Goal: Transaction & Acquisition: Book appointment/travel/reservation

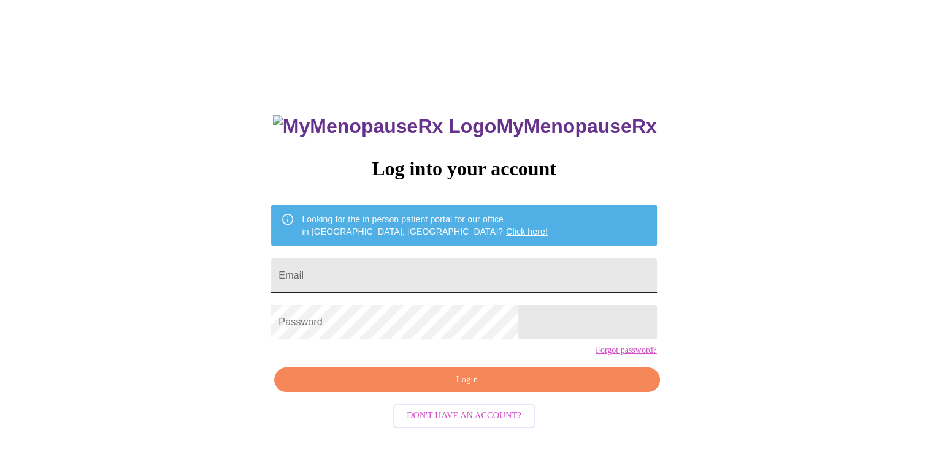
click at [372, 274] on input "Email" at bounding box center [463, 276] width 385 height 34
type input "Lrr128@gmail.com"
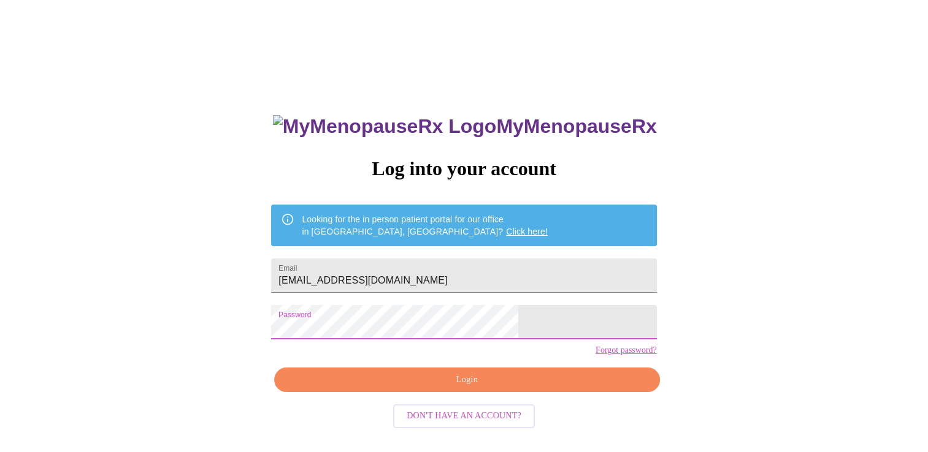
click at [421, 388] on span "Login" at bounding box center [466, 380] width 357 height 15
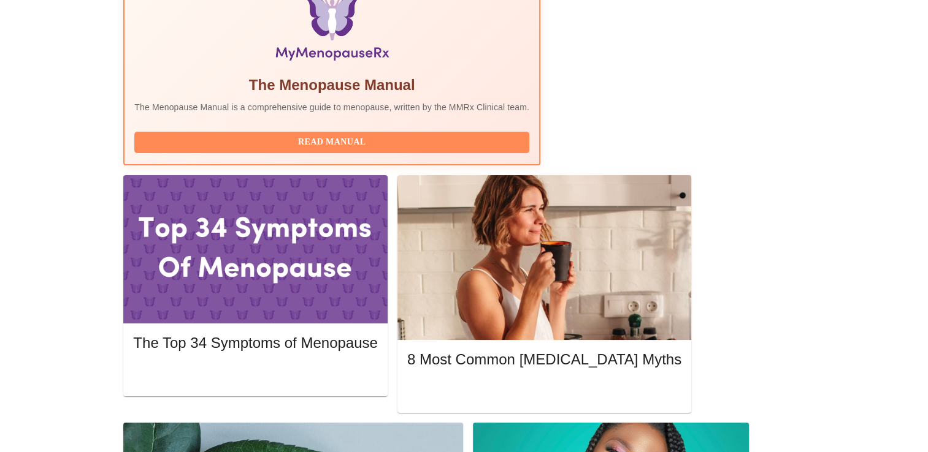
scroll to position [429, 0]
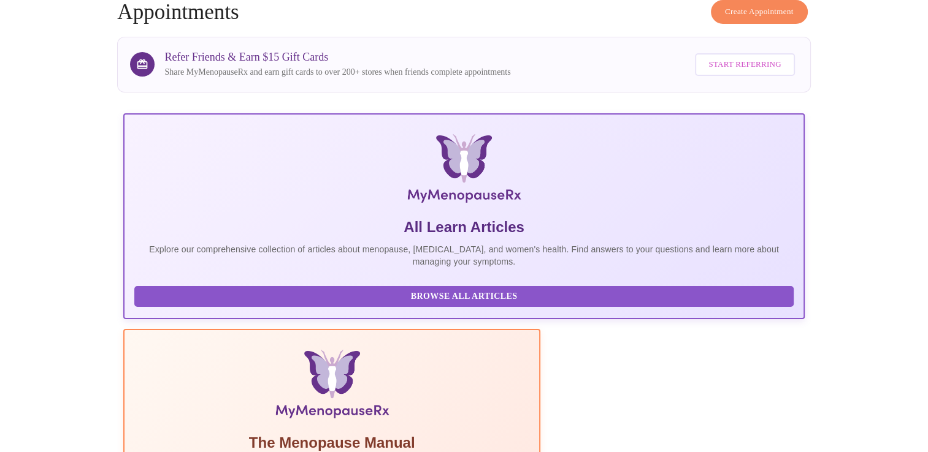
scroll to position [0, 0]
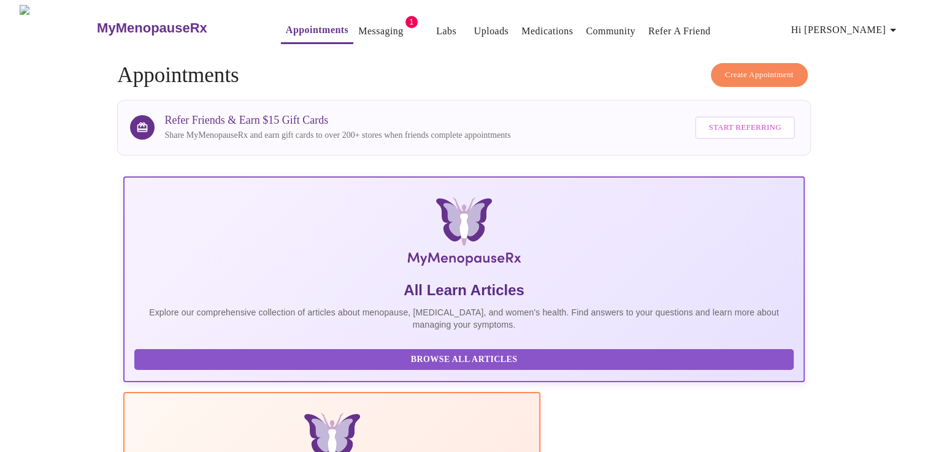
click at [363, 28] on link "Messaging" at bounding box center [380, 31] width 45 height 17
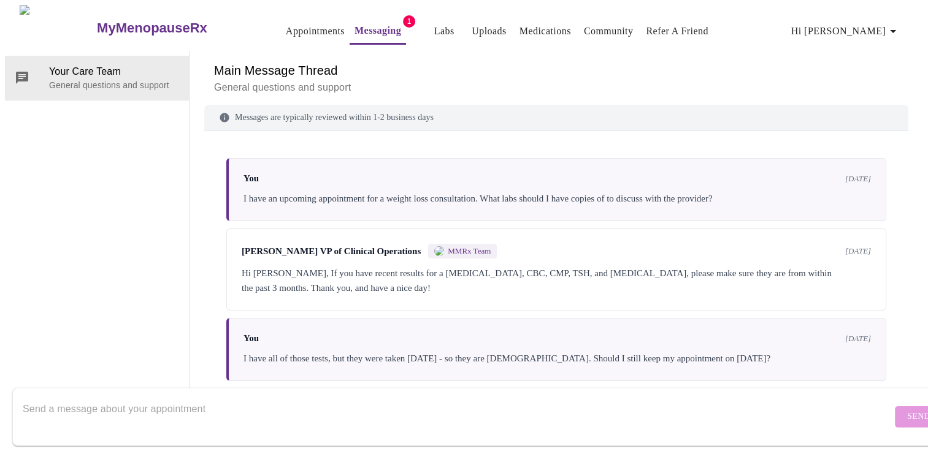
scroll to position [155, 0]
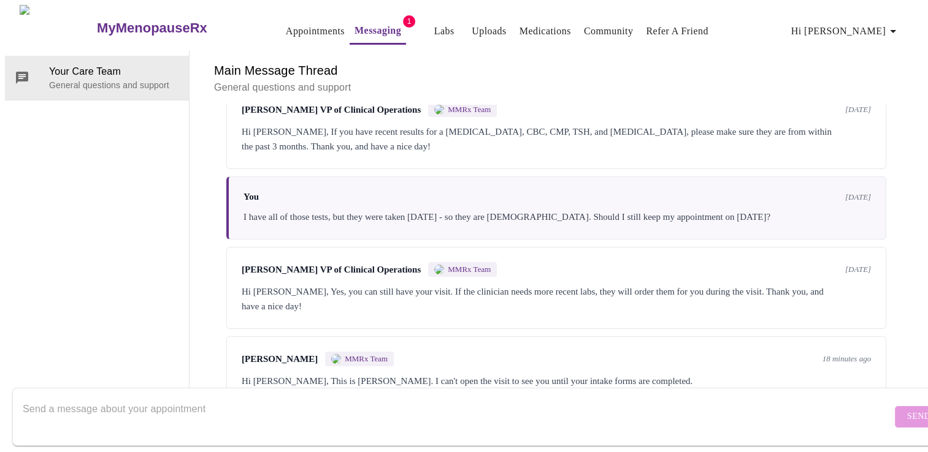
click at [833, 374] on div "Hi Leah, This is Dr. Krantz. I can't open the visit to see you until your intak…" at bounding box center [556, 381] width 629 height 15
click at [384, 343] on div "Dr. Heather Krantz MMRx Team 18 minutes ago Hi Leah, This is Dr. Krantz. I can'…" at bounding box center [556, 370] width 660 height 67
click at [329, 342] on div "Dr. Heather Krantz MMRx Team 18 minutes ago Hi Leah, This is Dr. Krantz. I can'…" at bounding box center [556, 370] width 660 height 67
click at [437, 374] on div "Hi Leah, This is Dr. Krantz. I can't open the visit to see you until your intak…" at bounding box center [556, 381] width 629 height 15
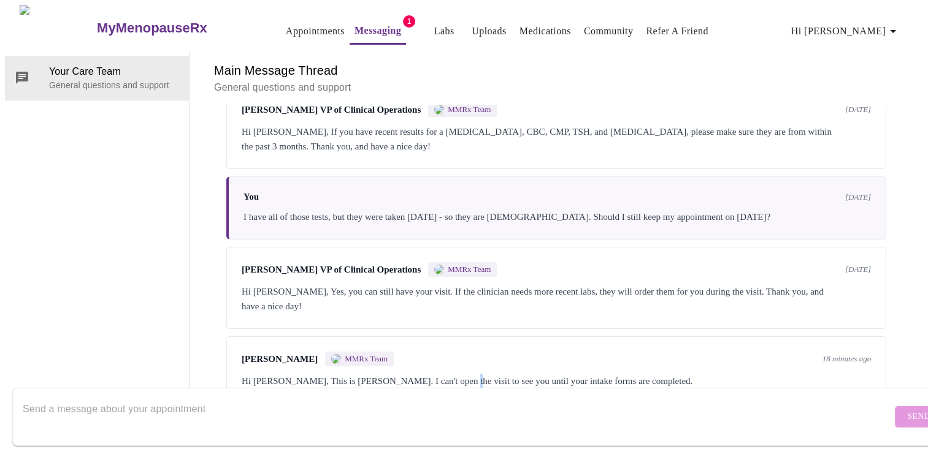
scroll to position [0, 0]
click at [361, 26] on link "Messaging" at bounding box center [377, 30] width 47 height 17
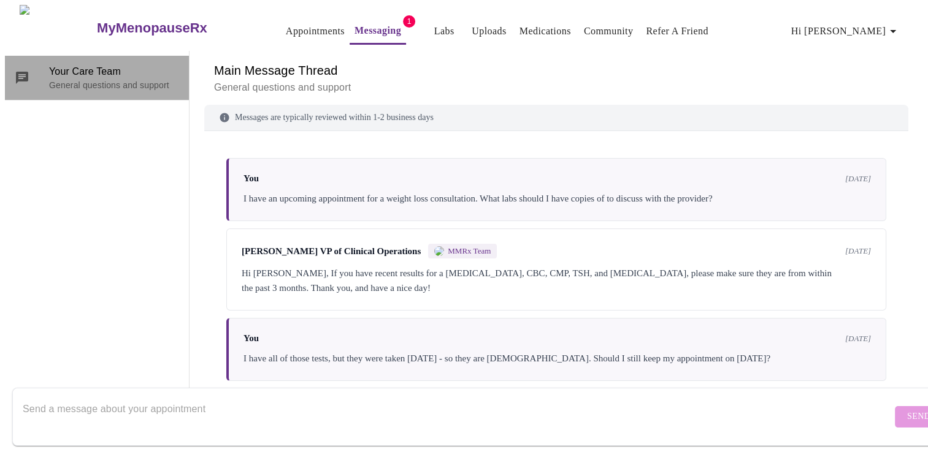
click at [29, 74] on div at bounding box center [32, 78] width 34 height 15
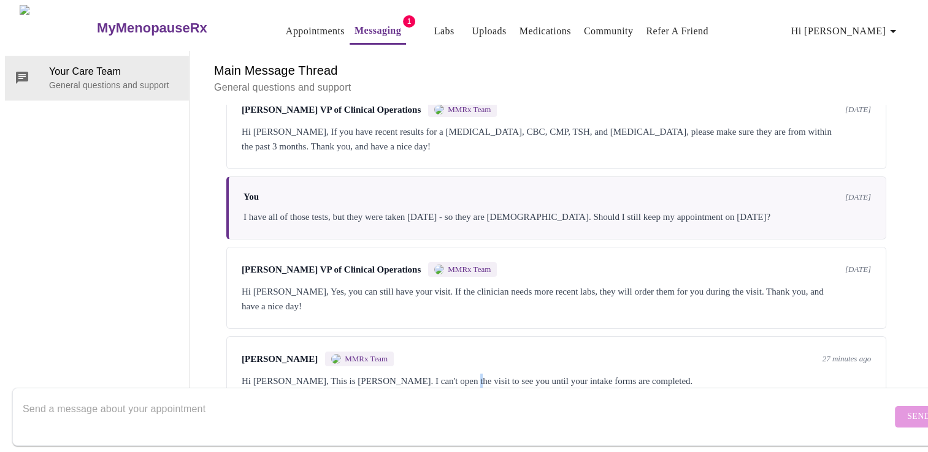
scroll to position [46, 0]
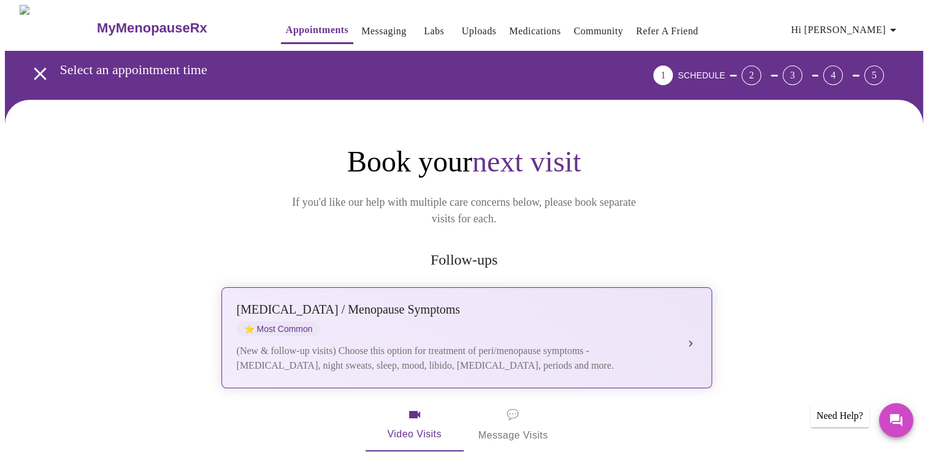
scroll to position [245, 0]
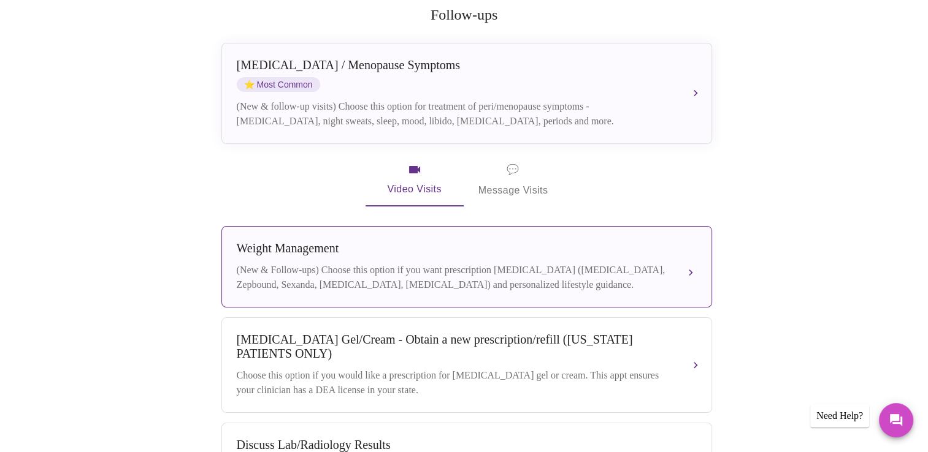
click at [291, 245] on div "[MEDICAL_DATA] (New & Follow-ups) Choose this option if you want prescription […" at bounding box center [467, 267] width 460 height 51
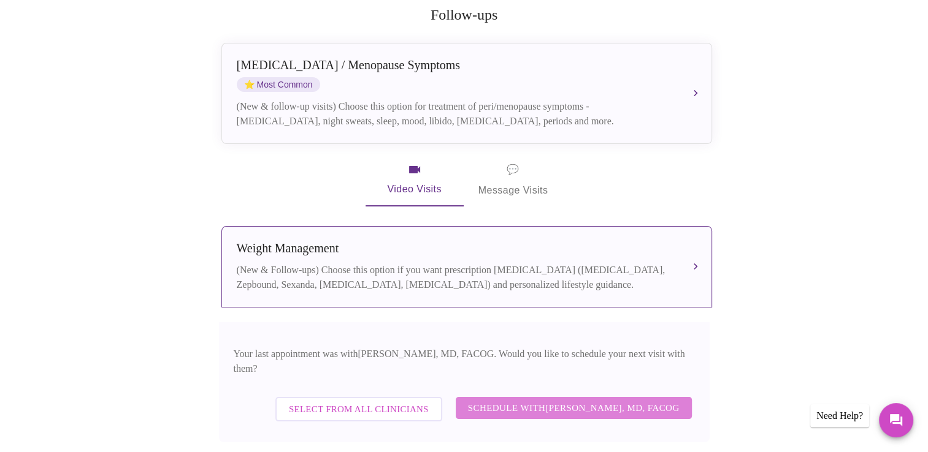
click at [569, 400] on span "Schedule with [PERSON_NAME], MD, FACOG" at bounding box center [574, 408] width 212 height 16
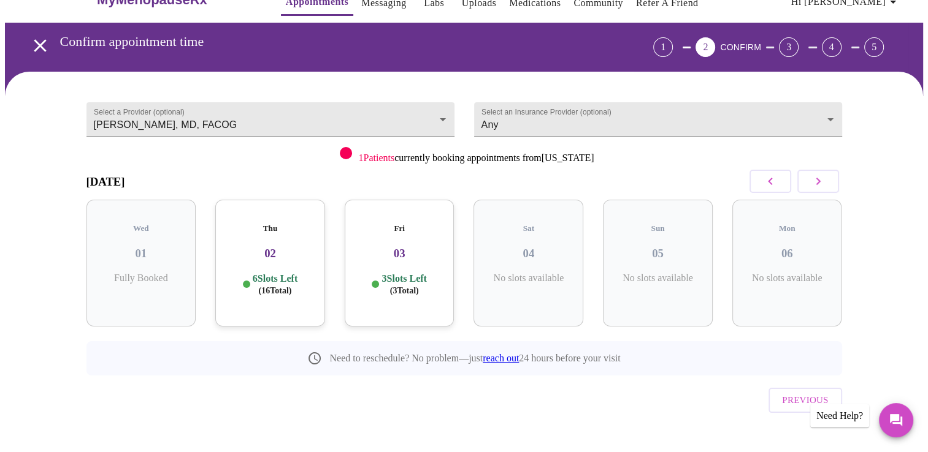
click at [259, 273] on p "6 Slots Left ( 16 Total)" at bounding box center [275, 285] width 45 height 24
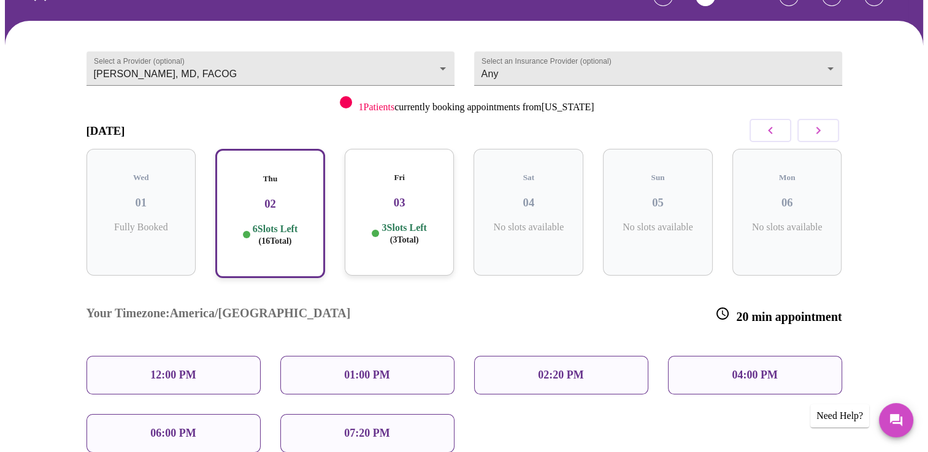
scroll to position [151, 0]
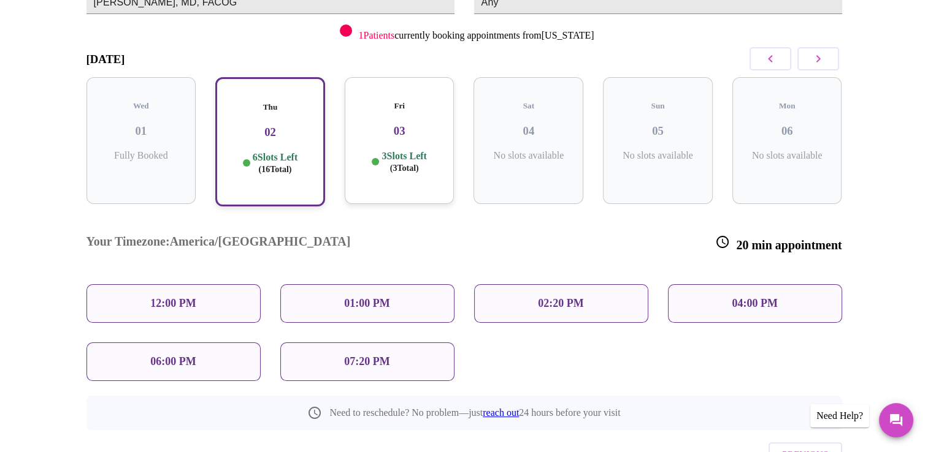
click at [190, 297] on p "12:00 PM" at bounding box center [172, 303] width 45 height 13
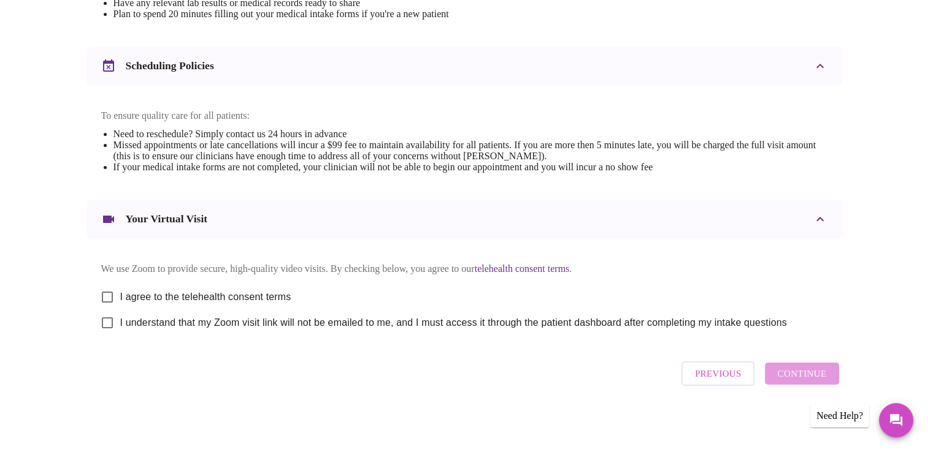
scroll to position [435, 0]
click at [109, 288] on input "I agree to the telehealth consent terms" at bounding box center [107, 297] width 26 height 26
checkbox input "true"
click at [103, 325] on input "I understand that my Zoom visit link will not be emailed to me, and I must acce…" at bounding box center [107, 323] width 26 height 26
checkbox input "true"
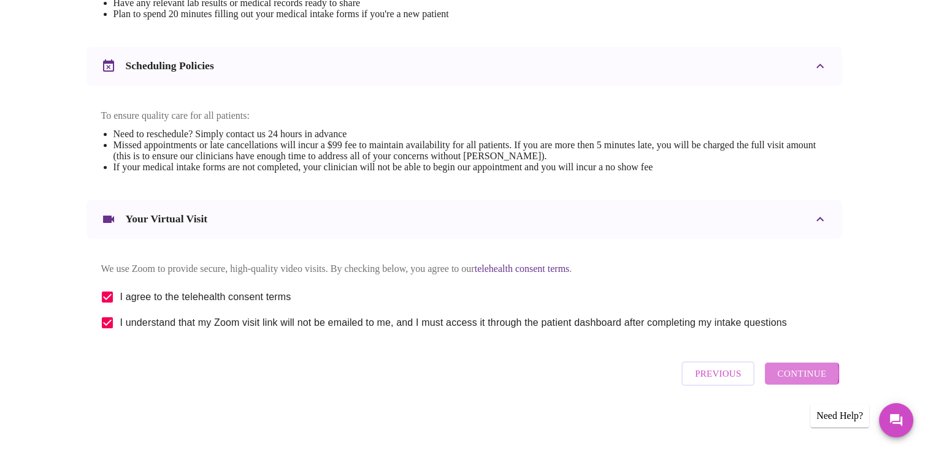
click at [787, 379] on span "Continue" at bounding box center [801, 374] width 49 height 16
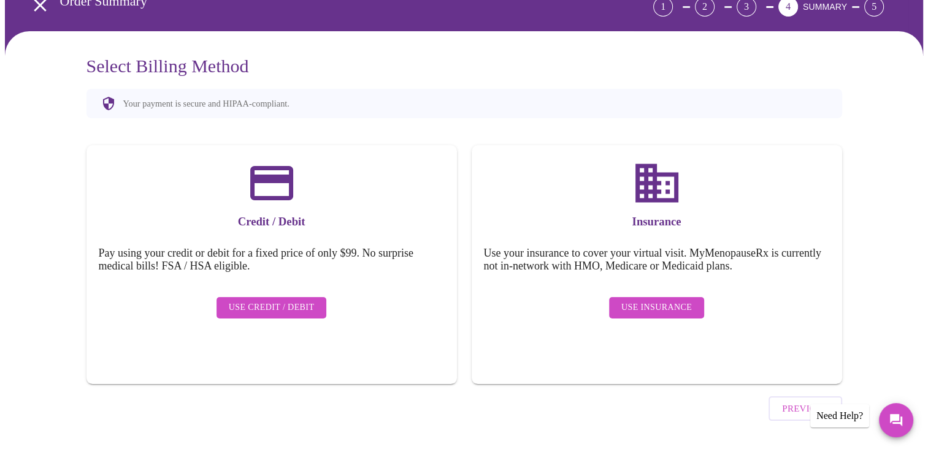
click at [662, 300] on span "Use Insurance" at bounding box center [656, 307] width 71 height 15
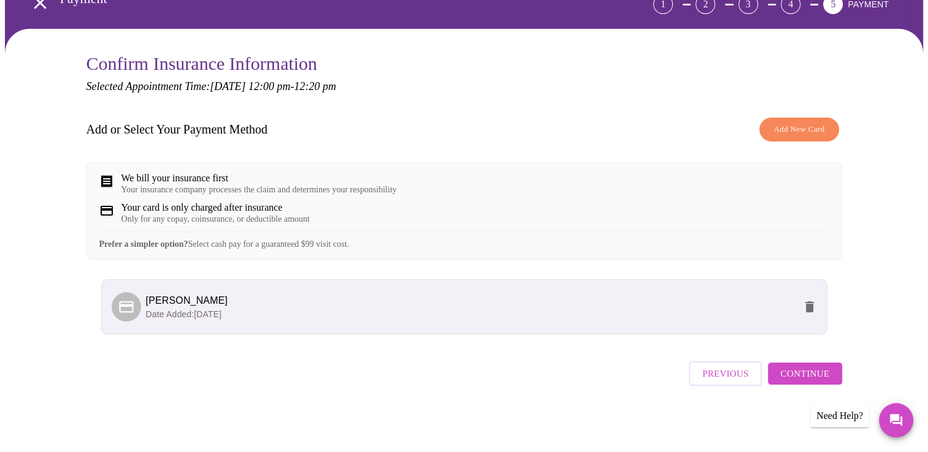
scroll to position [79, 0]
click at [796, 381] on span "Continue" at bounding box center [804, 374] width 49 height 16
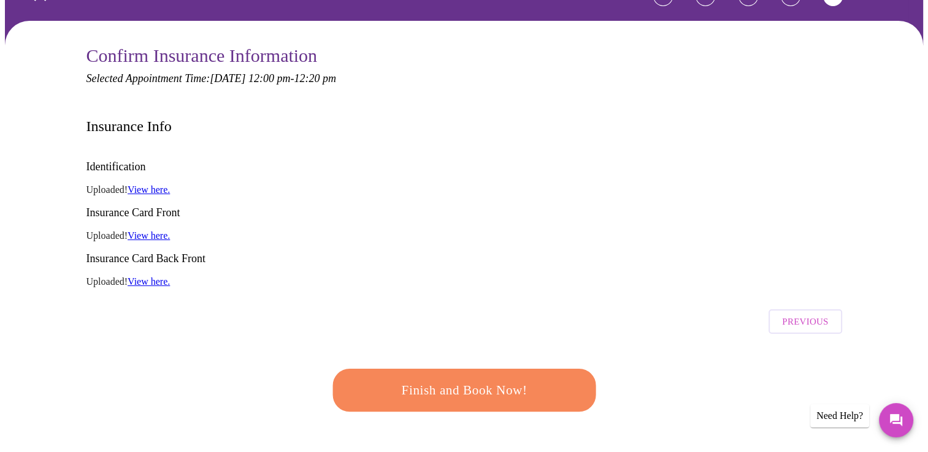
scroll to position [324, 0]
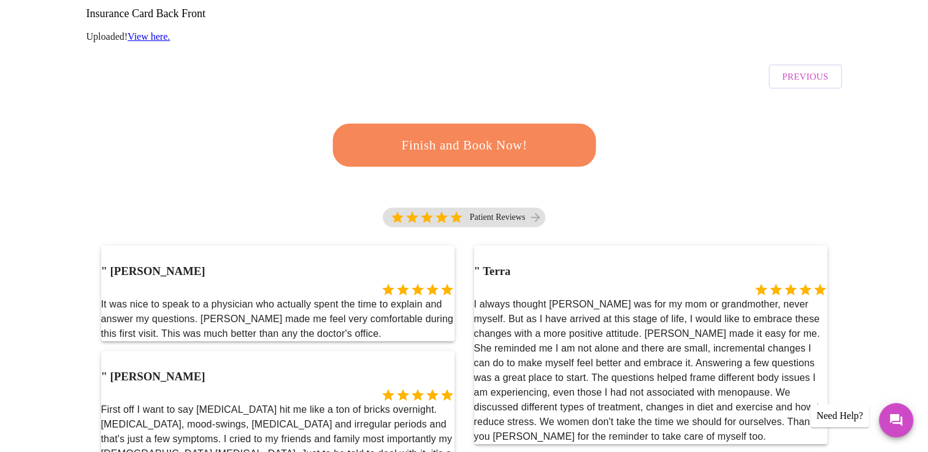
click at [443, 134] on span "Finish and Book Now!" at bounding box center [464, 145] width 227 height 23
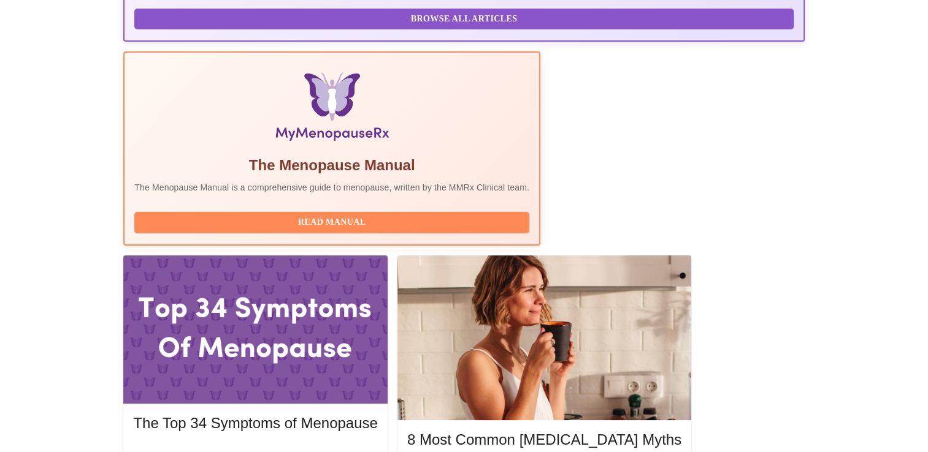
scroll to position [429, 0]
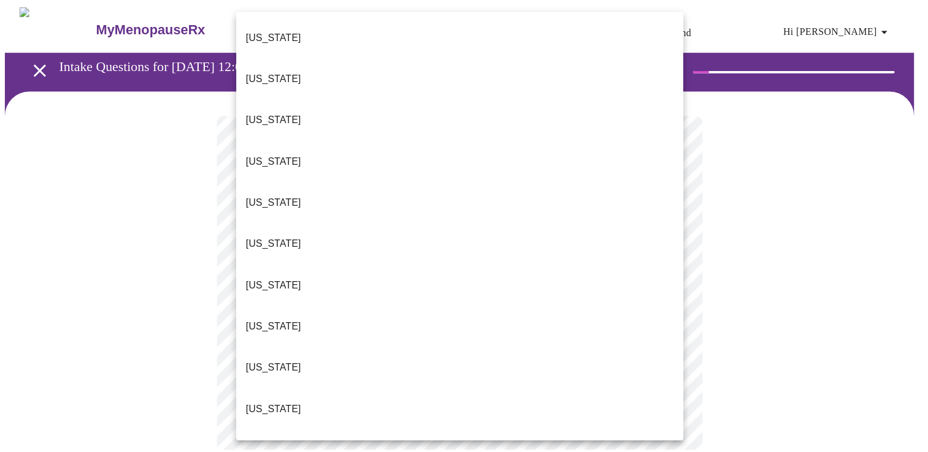
scroll to position [346, 0]
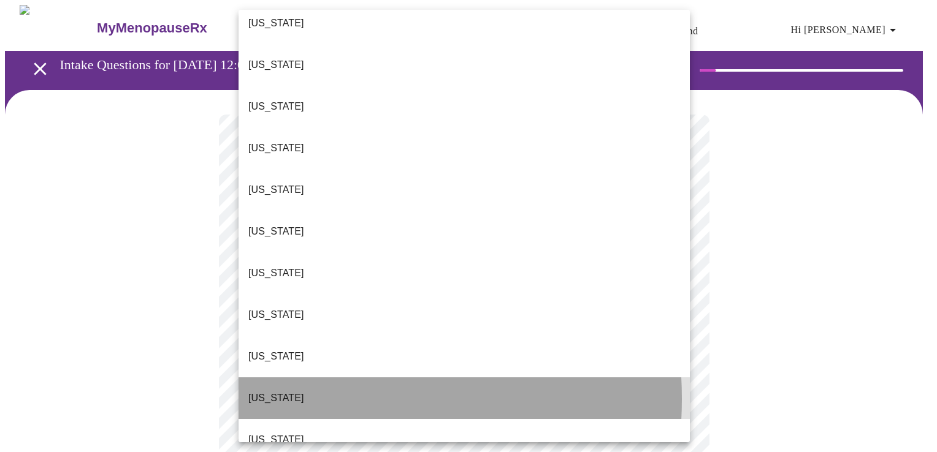
click at [306, 378] on li "Louisiana" at bounding box center [464, 399] width 451 height 42
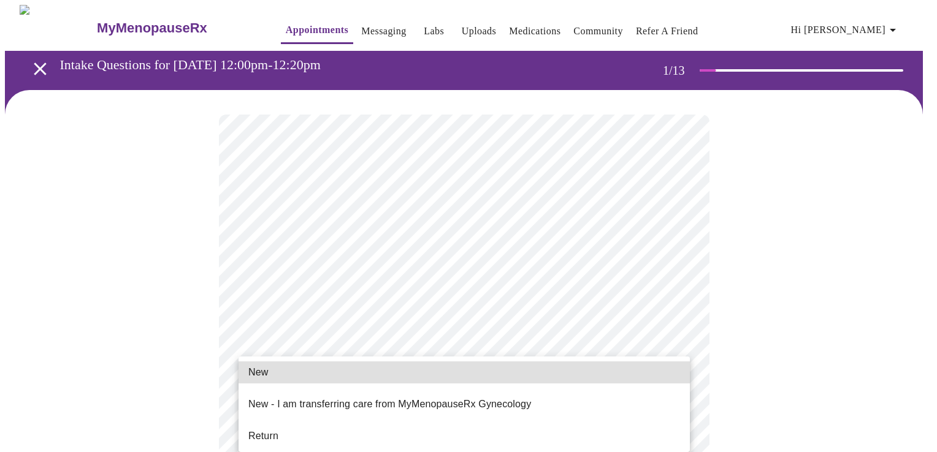
click at [317, 401] on p "New - I am transferring care from MyMenopauseRx Gynecology" at bounding box center [389, 404] width 283 height 15
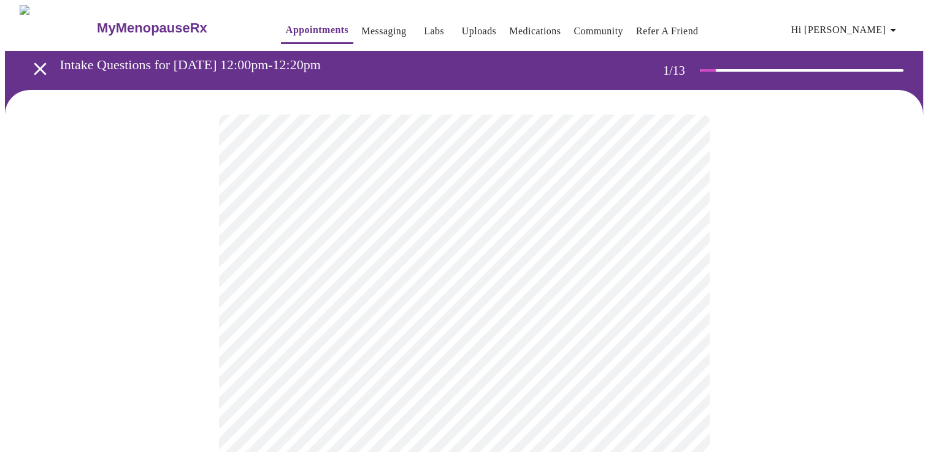
click at [317, 395] on p "New - I am transferring care from MyMenopauseRx Gynecology" at bounding box center [408, 391] width 212 height 9
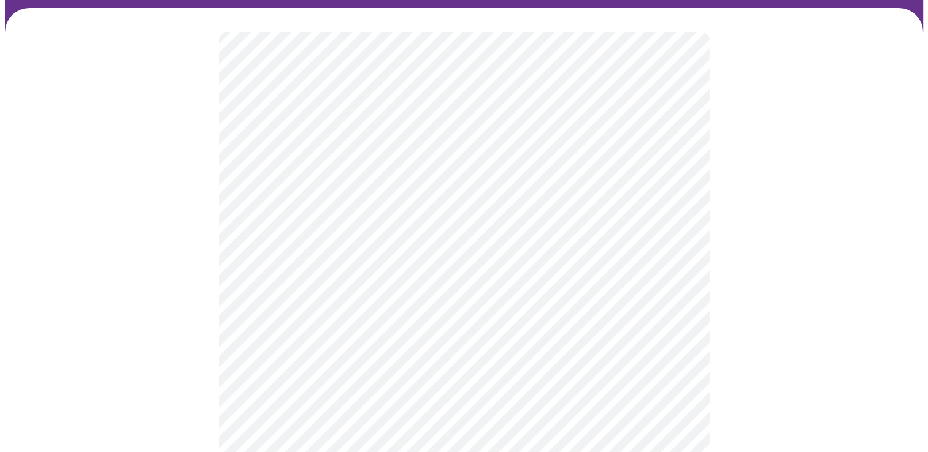
scroll to position [61, 0]
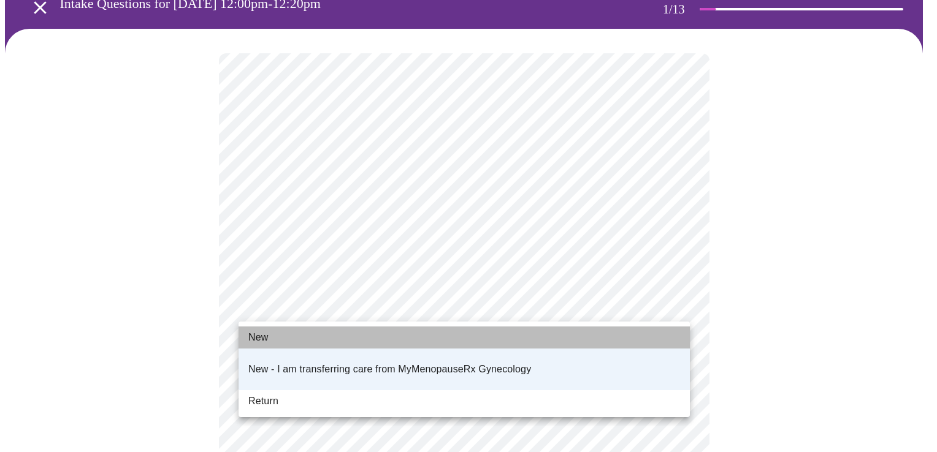
click at [269, 340] on li "New" at bounding box center [464, 338] width 451 height 22
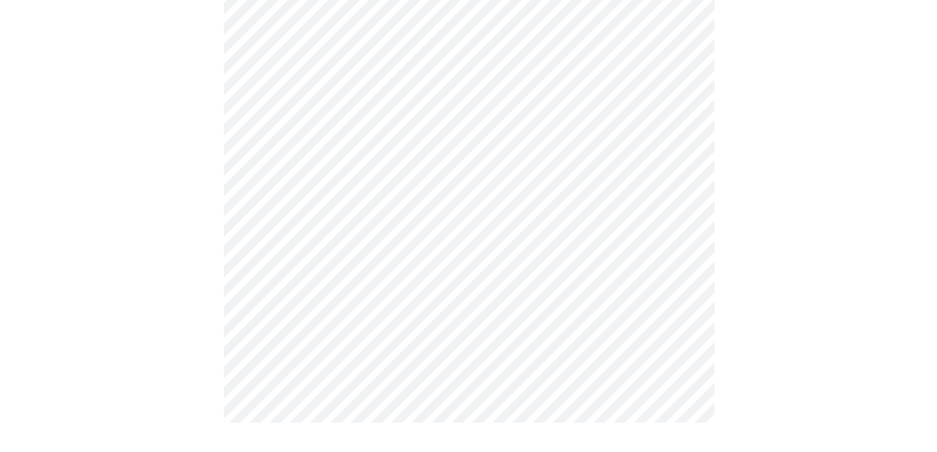
scroll to position [0, 0]
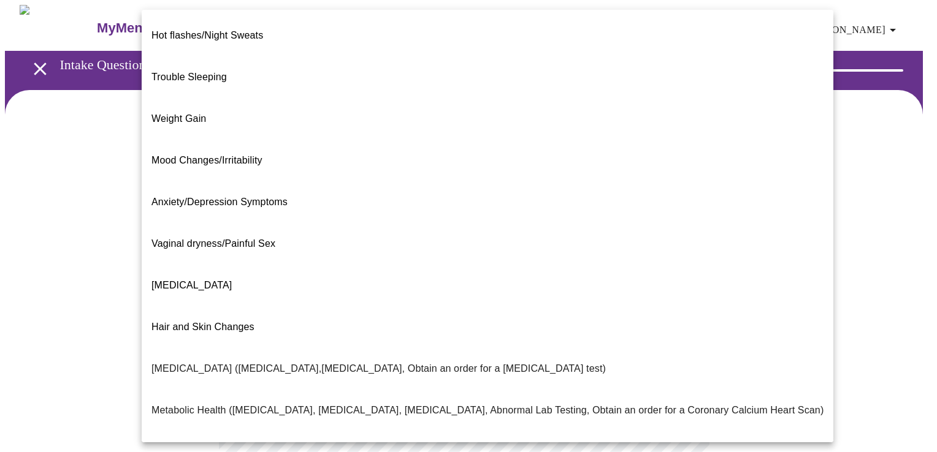
click at [357, 248] on body "MyMenopauseRx Appointments Messaging Labs Uploads Medications Community Refer a…" at bounding box center [468, 373] width 927 height 736
click at [202, 113] on span "Weight Gain" at bounding box center [178, 118] width 55 height 10
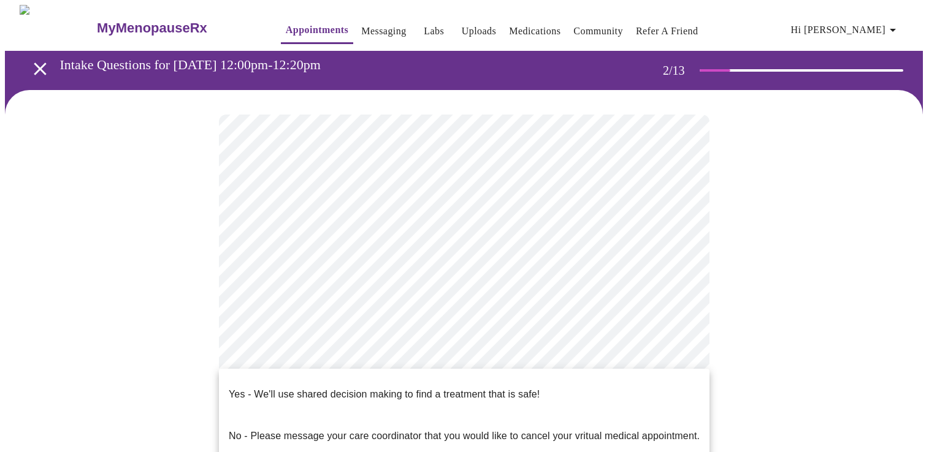
click at [314, 378] on body "MyMenopauseRx Appointments Messaging Labs Uploads Medications Community Refer a…" at bounding box center [468, 369] width 927 height 729
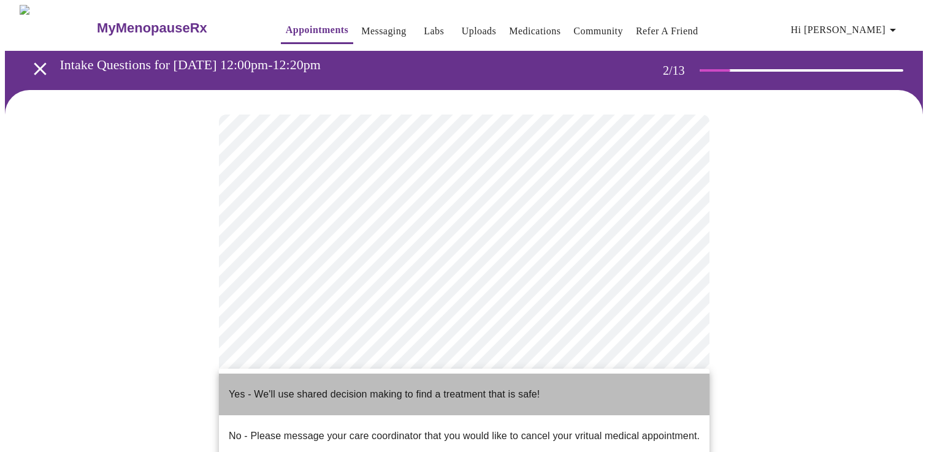
click at [313, 387] on p "Yes - We'll use shared decision making to find a treatment that is safe!" at bounding box center [384, 394] width 311 height 15
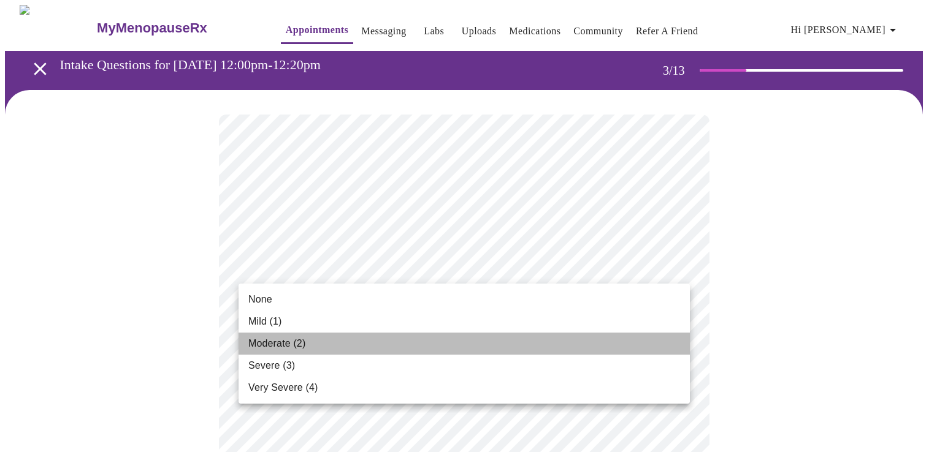
click at [269, 345] on span "Moderate (2)" at bounding box center [276, 344] width 57 height 15
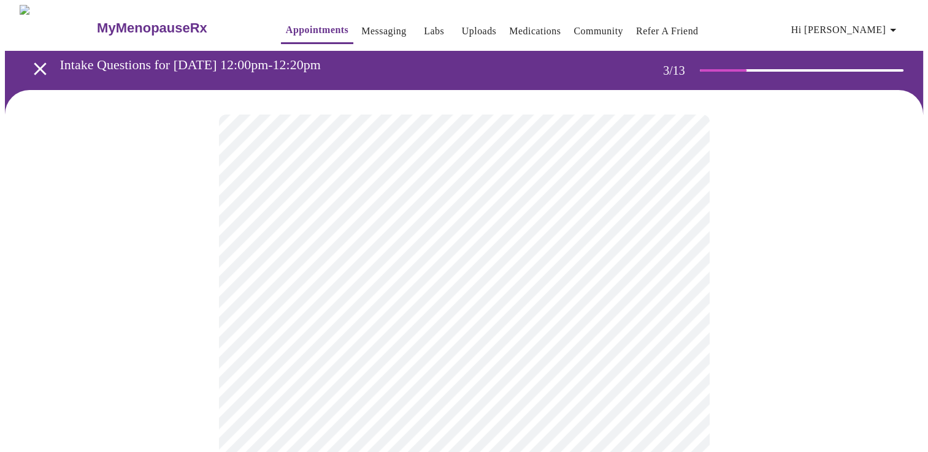
scroll to position [61, 0]
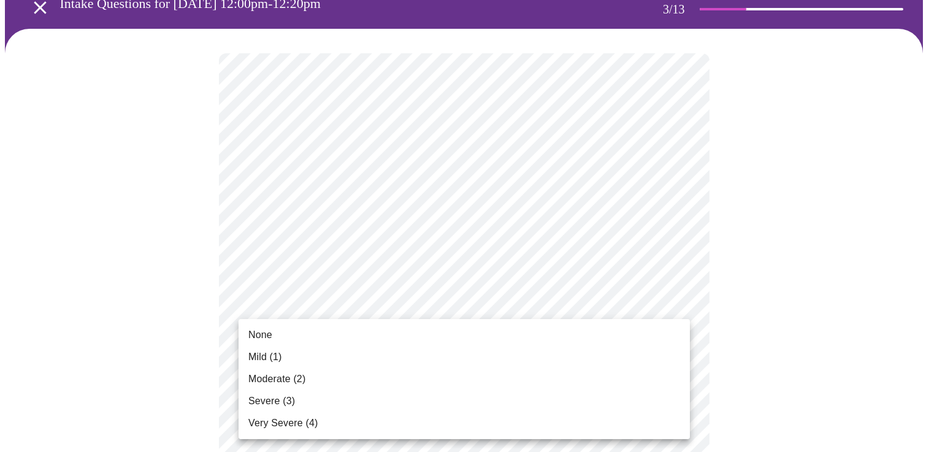
click at [276, 330] on li "None" at bounding box center [464, 335] width 451 height 22
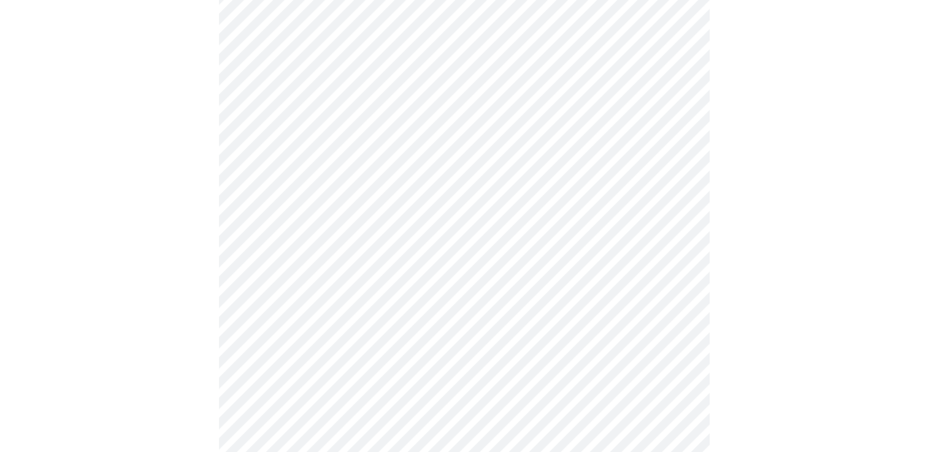
scroll to position [184, 0]
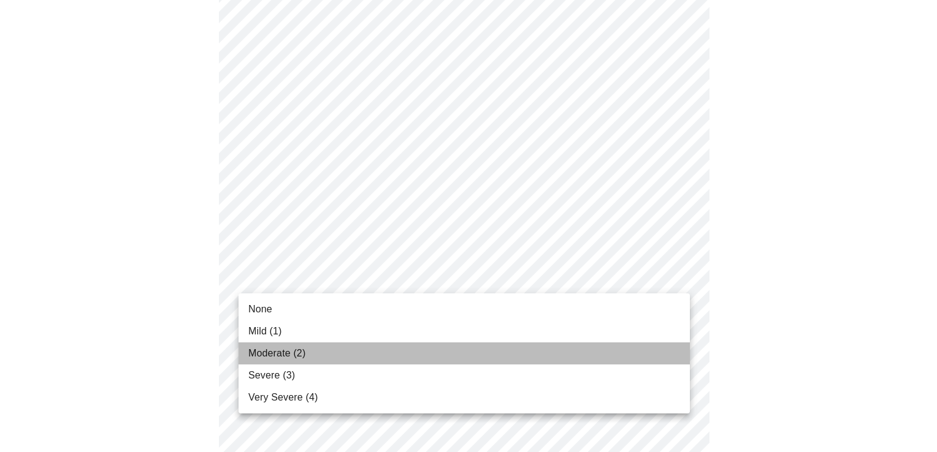
click at [280, 357] on span "Moderate (2)" at bounding box center [276, 353] width 57 height 15
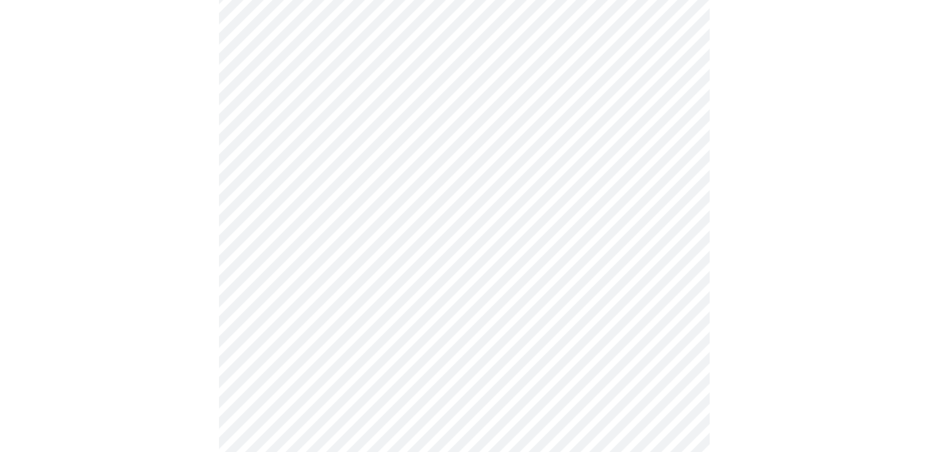
scroll to position [307, 0]
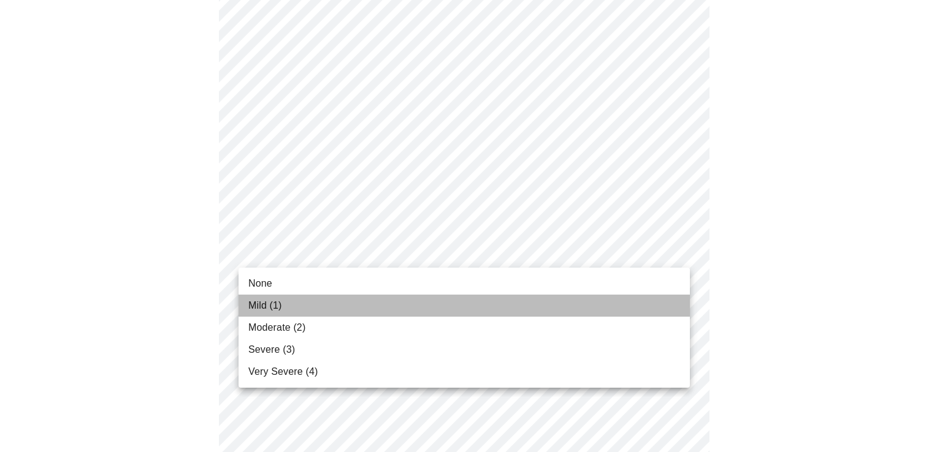
click at [266, 312] on span "Mild (1)" at bounding box center [265, 306] width 34 height 15
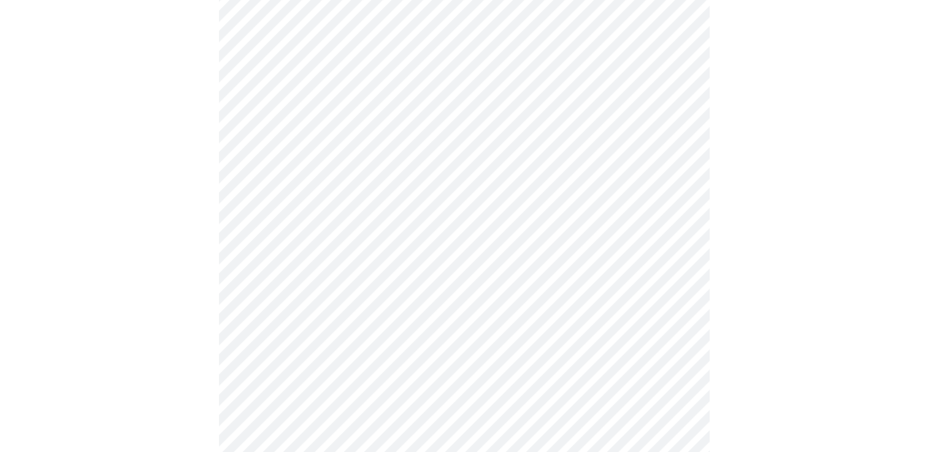
scroll to position [368, 0]
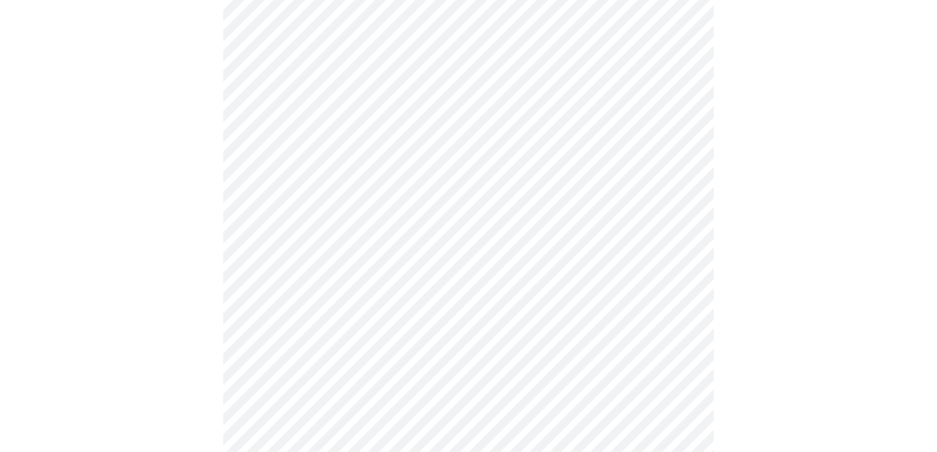
click at [372, 257] on body "MyMenopauseRx Appointments Messaging Labs Uploads Medications Community Refer a…" at bounding box center [468, 418] width 927 height 1562
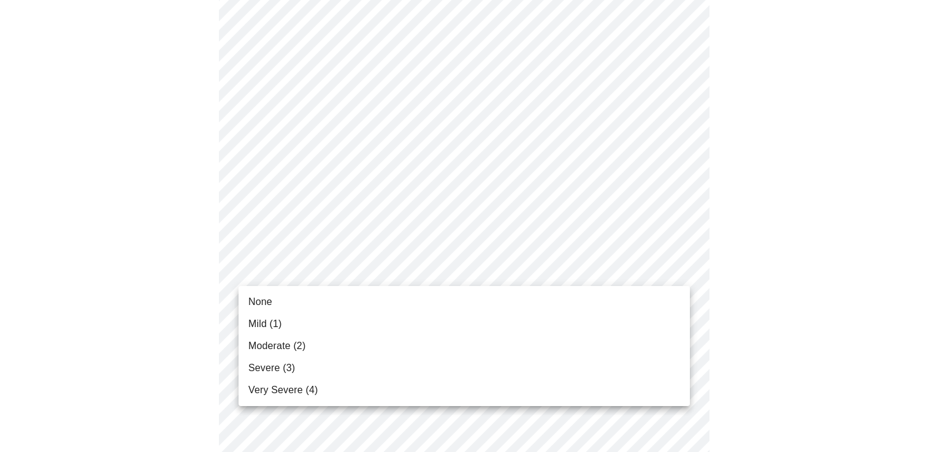
click at [260, 320] on span "Mild (1)" at bounding box center [265, 324] width 34 height 15
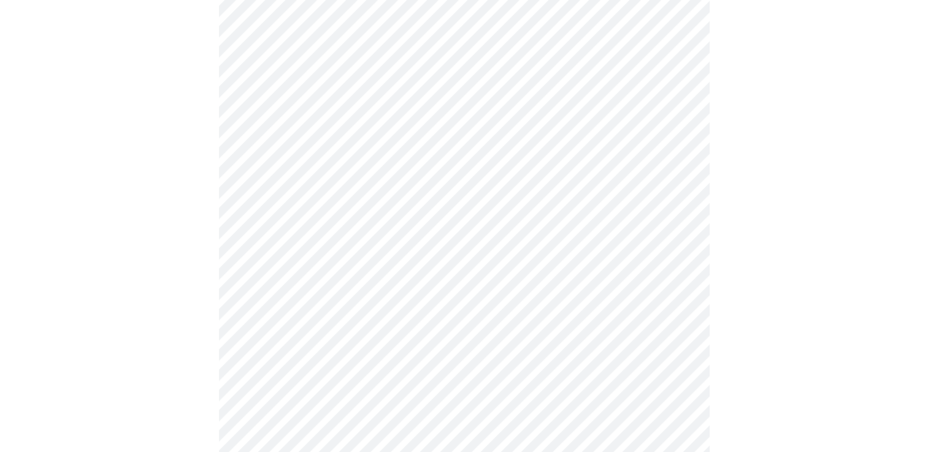
scroll to position [490, 0]
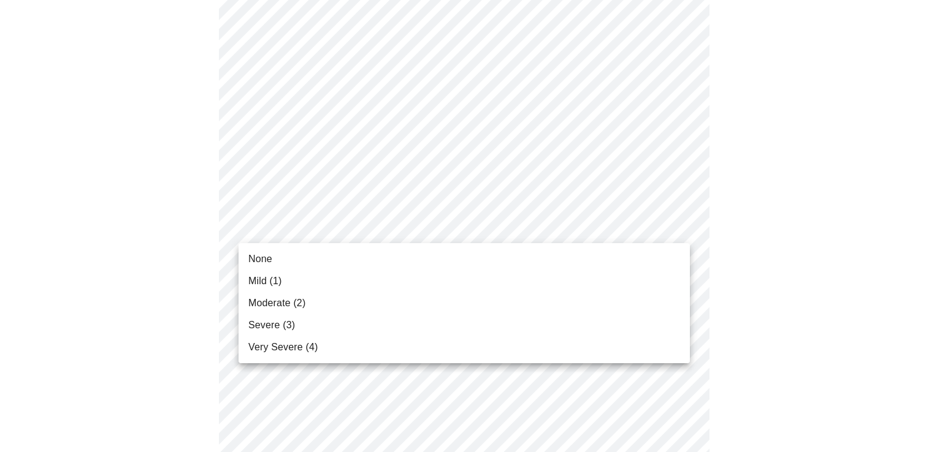
click at [338, 227] on body "MyMenopauseRx Appointments Messaging Labs Uploads Medications Community Refer a…" at bounding box center [468, 286] width 927 height 1544
click at [276, 308] on span "Moderate (2)" at bounding box center [276, 303] width 57 height 15
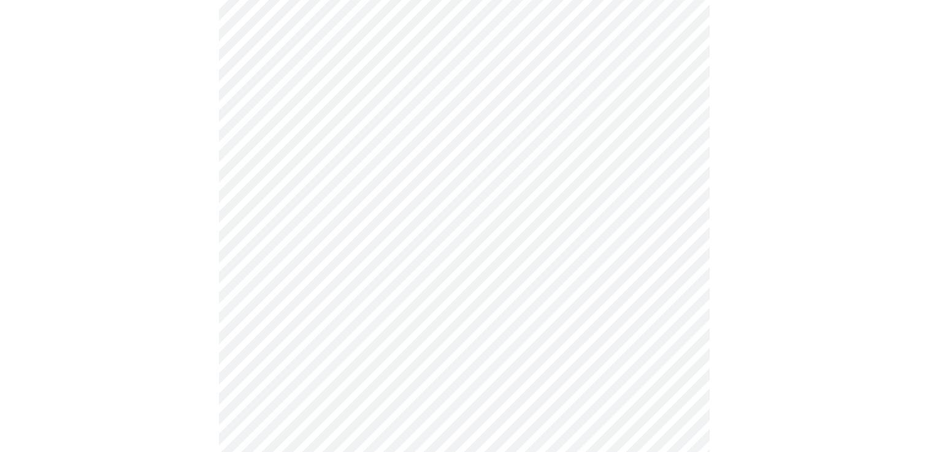
scroll to position [613, 0]
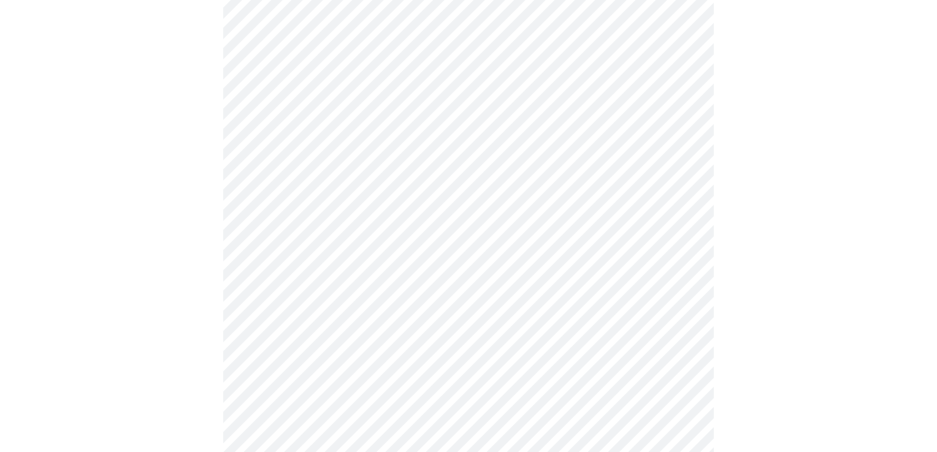
click at [389, 204] on body "MyMenopauseRx Appointments Messaging Labs Uploads Medications Community Refer a…" at bounding box center [468, 155] width 927 height 1527
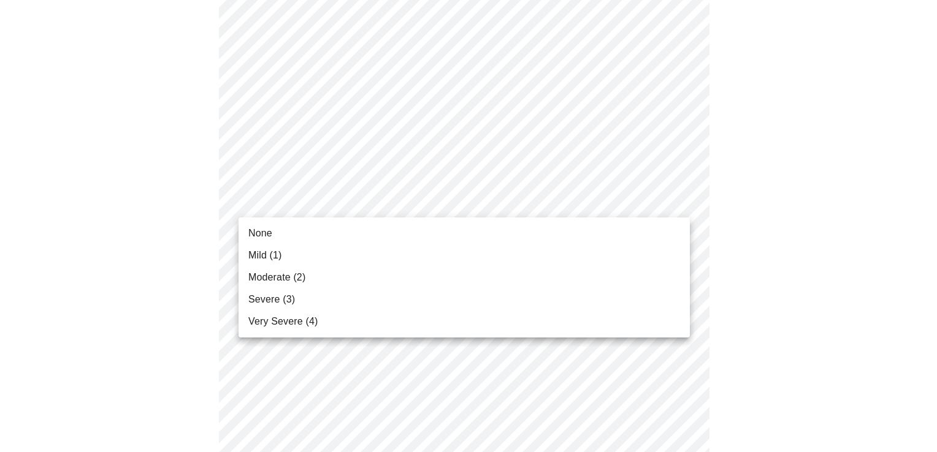
click at [310, 276] on li "Moderate (2)" at bounding box center [464, 278] width 451 height 22
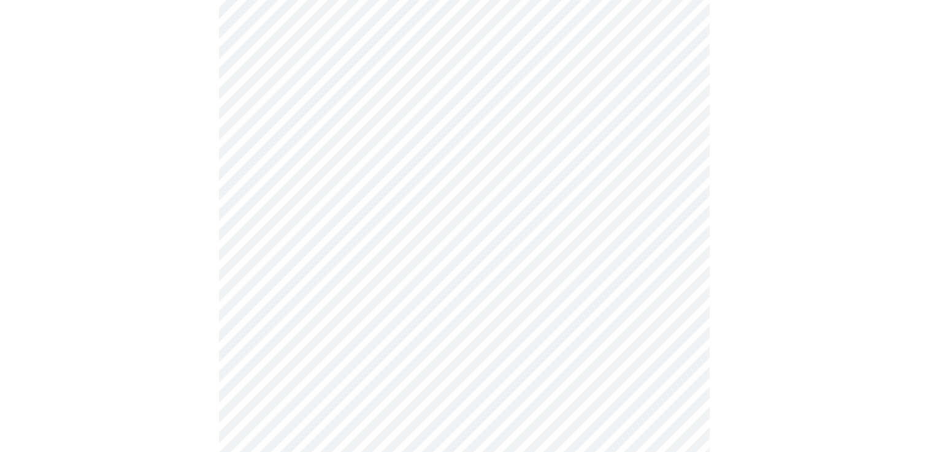
scroll to position [674, 0]
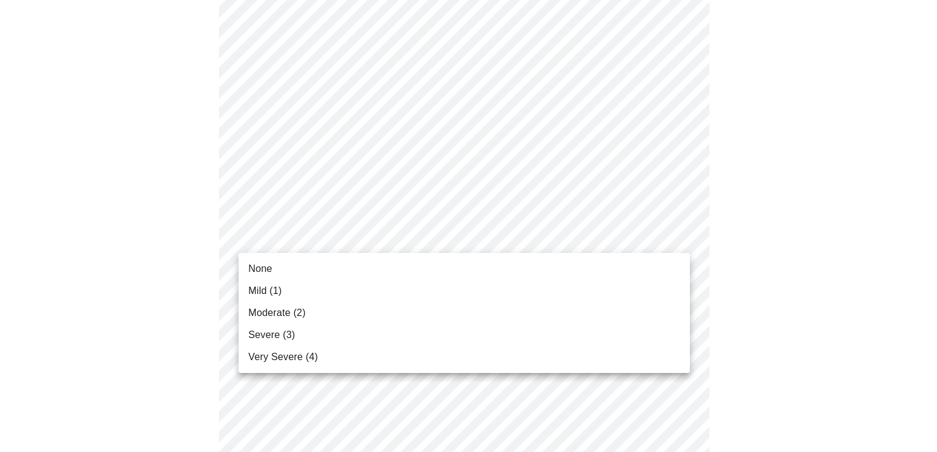
click at [336, 237] on body "MyMenopauseRx Appointments Messaging Labs Uploads Medications Community Refer a…" at bounding box center [468, 85] width 927 height 1510
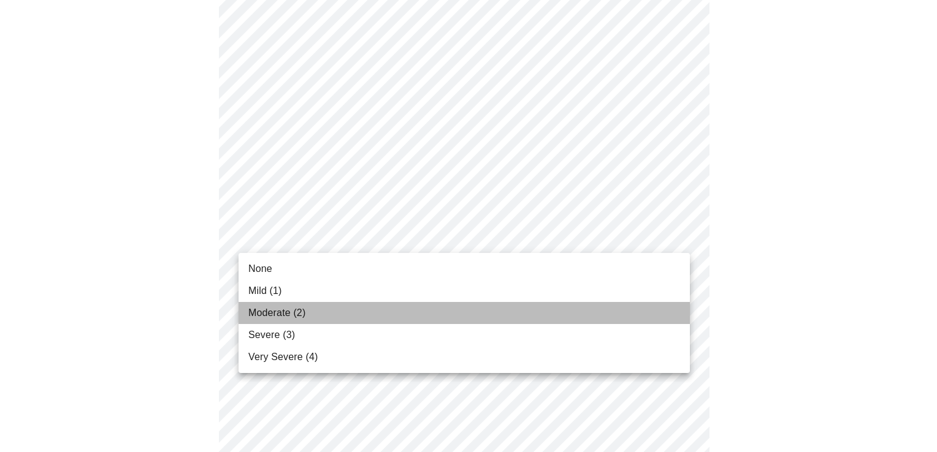
click at [256, 313] on span "Moderate (2)" at bounding box center [276, 313] width 57 height 15
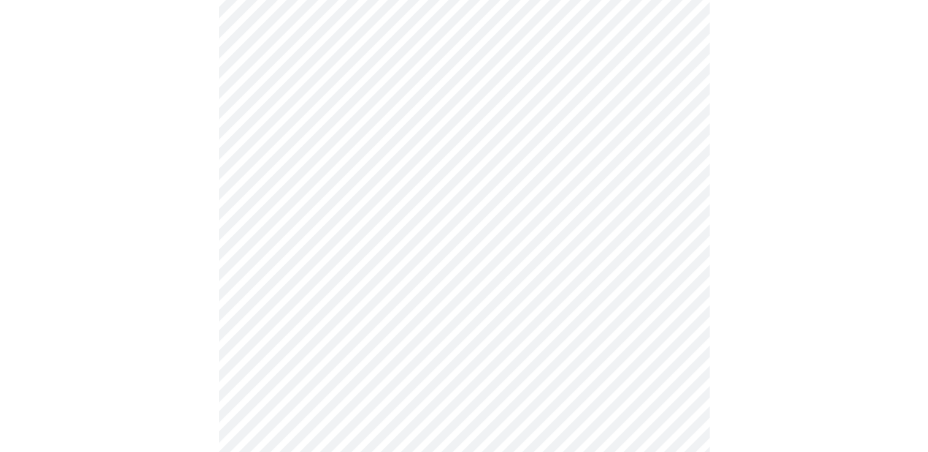
scroll to position [797, 0]
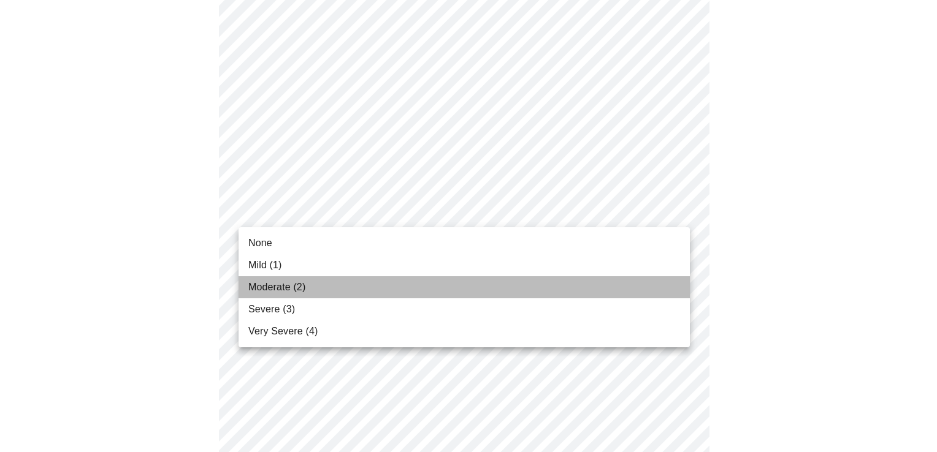
click at [276, 291] on span "Moderate (2)" at bounding box center [276, 287] width 57 height 15
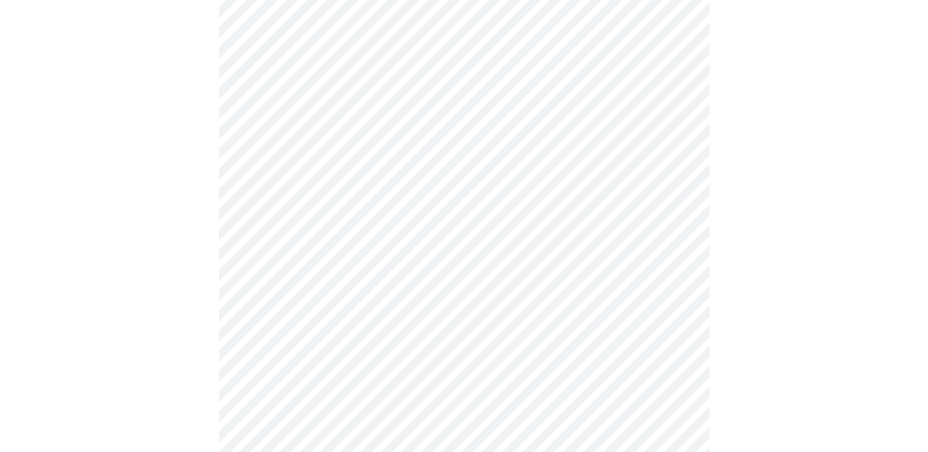
scroll to position [858, 0]
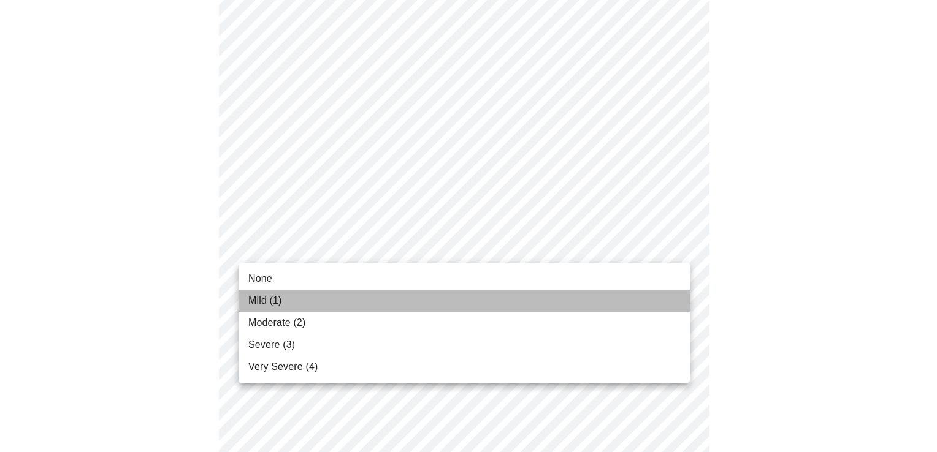
click at [266, 305] on span "Mild (1)" at bounding box center [265, 301] width 34 height 15
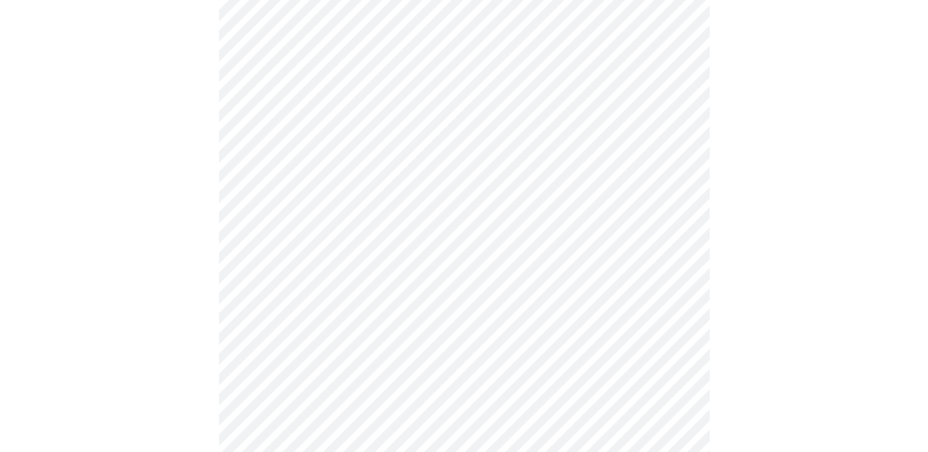
scroll to position [981, 0]
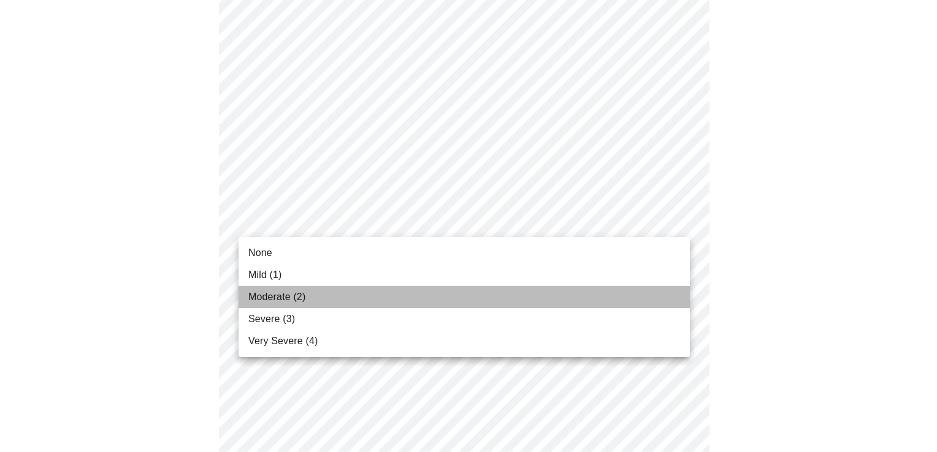
click at [292, 296] on span "Moderate (2)" at bounding box center [276, 297] width 57 height 15
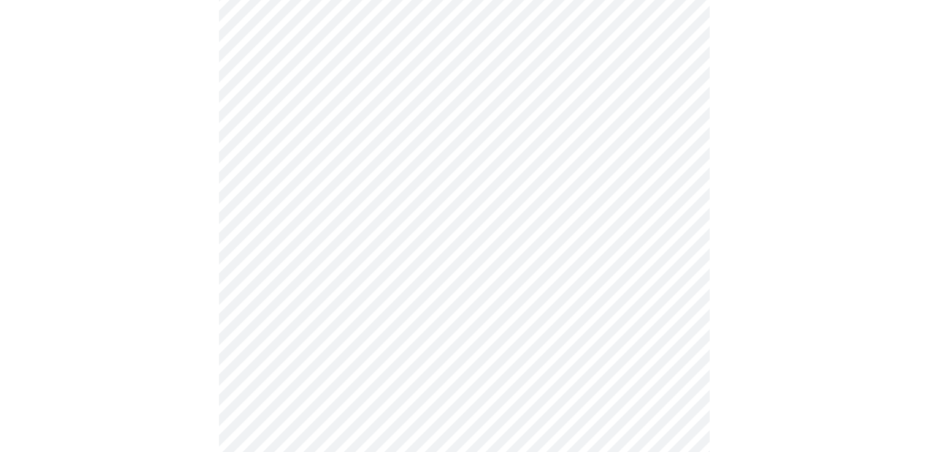
scroll to position [429, 0]
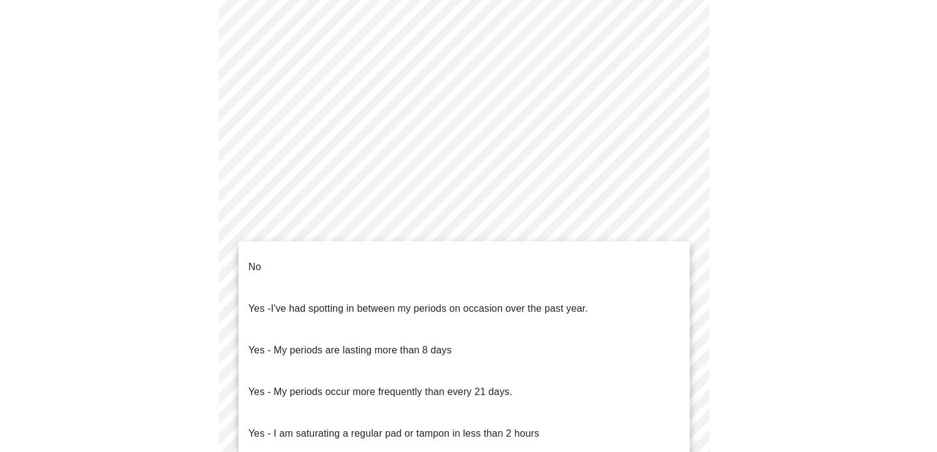
click at [283, 318] on body "MyMenopauseRx Appointments Messaging Labs Uploads Medications Community Refer a…" at bounding box center [468, 180] width 927 height 1209
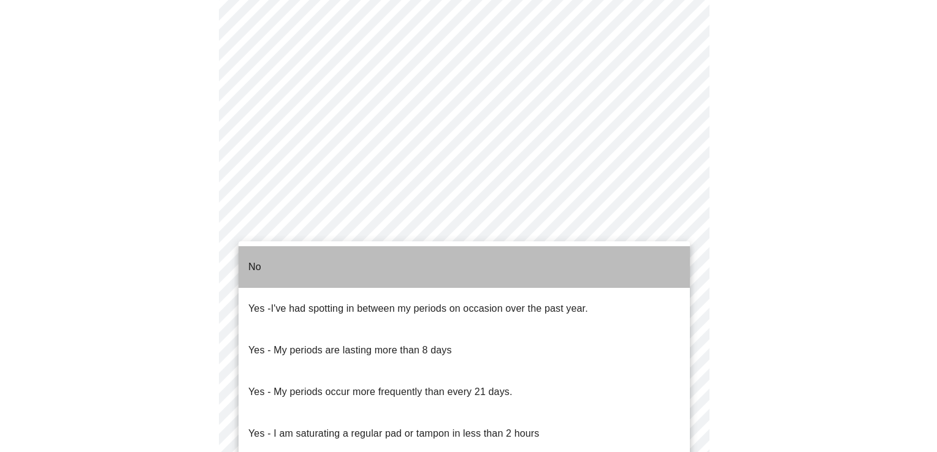
click at [259, 261] on p "No" at bounding box center [254, 267] width 13 height 15
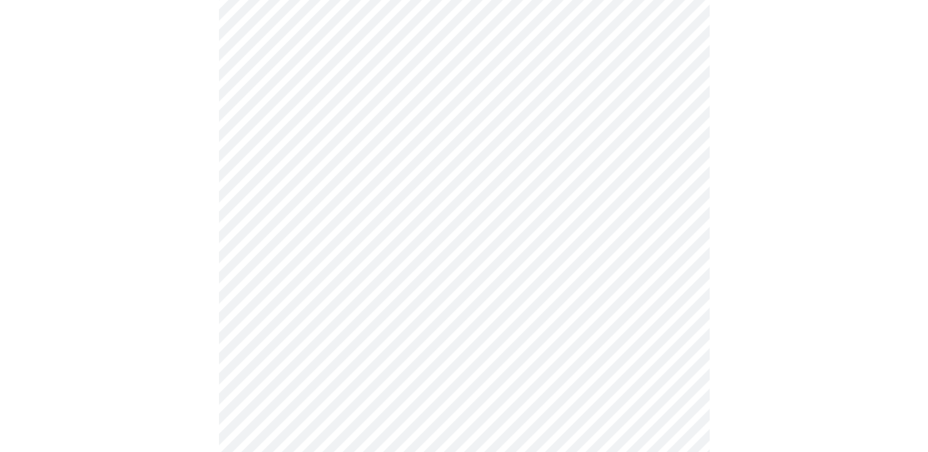
scroll to position [490, 0]
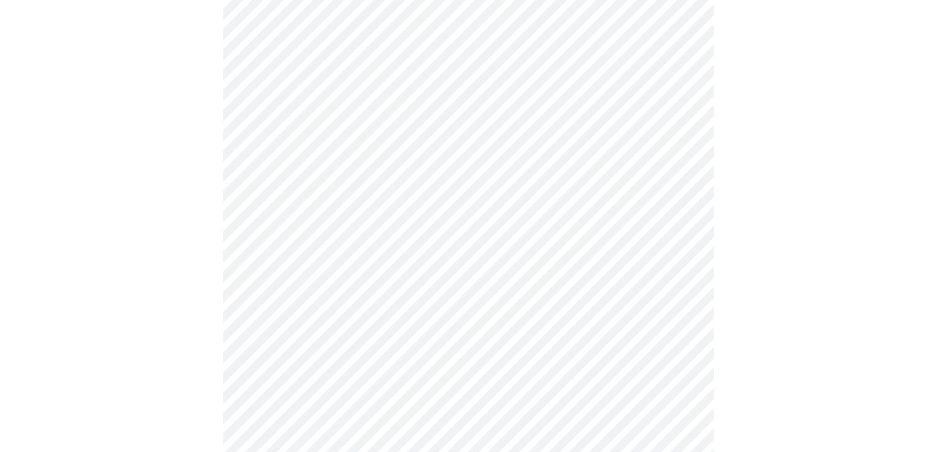
click at [312, 347] on body "MyMenopauseRx Appointments Messaging Labs Uploads Medications Community Refer a…" at bounding box center [468, 115] width 927 height 1202
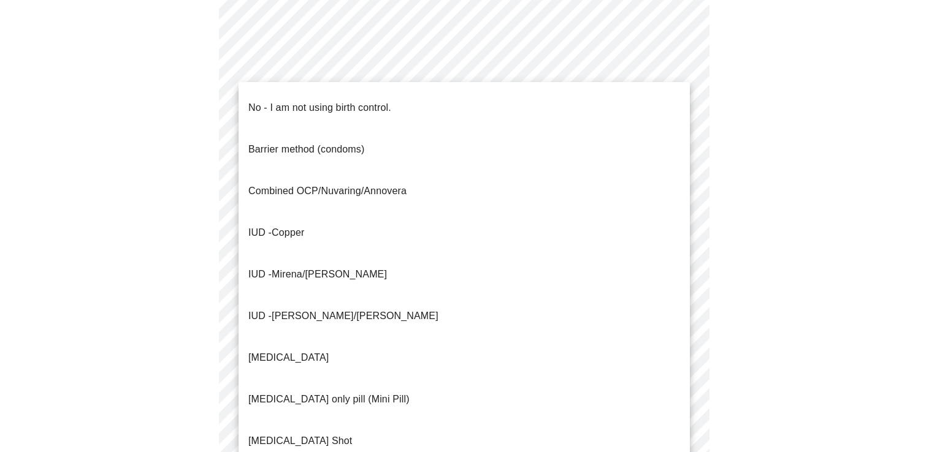
click at [277, 101] on p "No - I am not using birth control." at bounding box center [319, 108] width 143 height 15
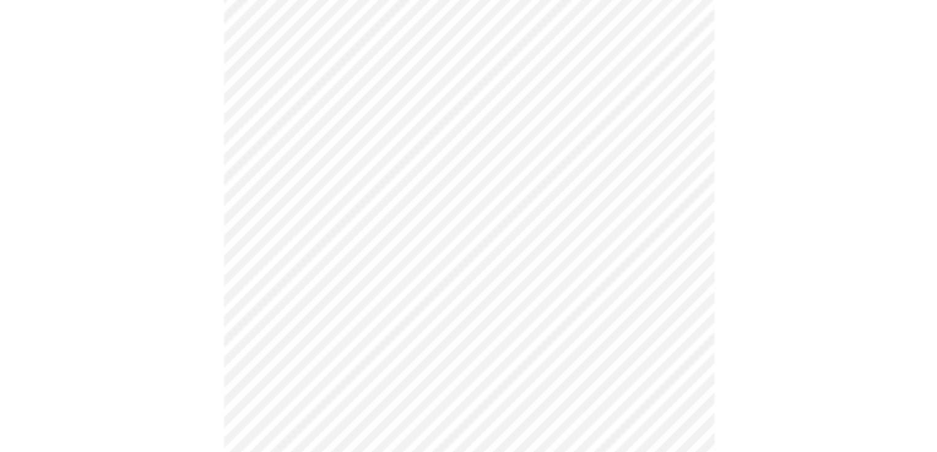
scroll to position [736, 0]
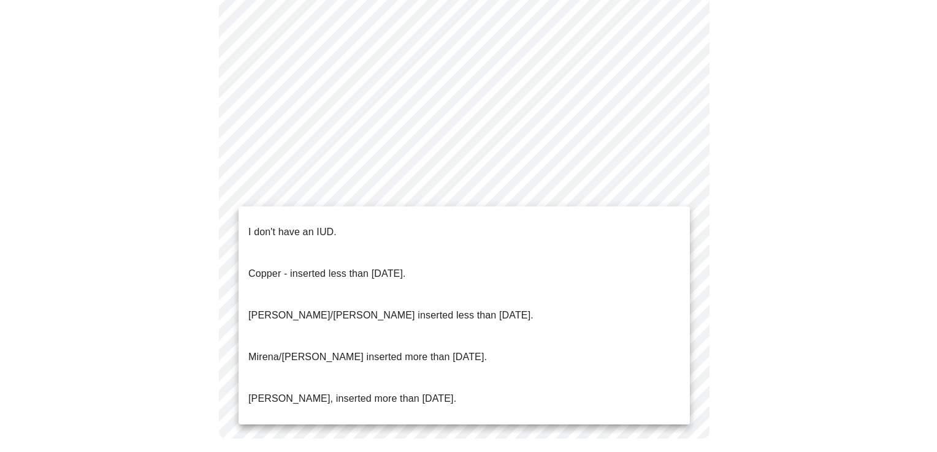
click at [318, 229] on p "I don't have an IUD." at bounding box center [292, 232] width 88 height 15
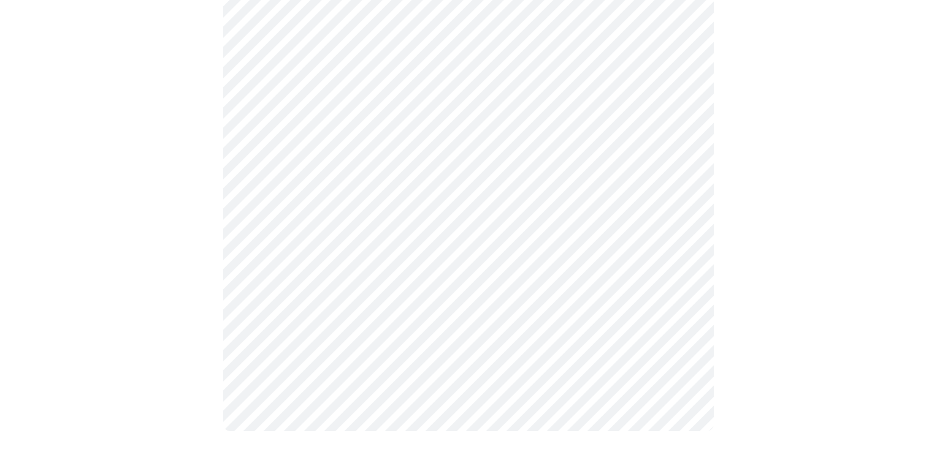
scroll to position [734, 0]
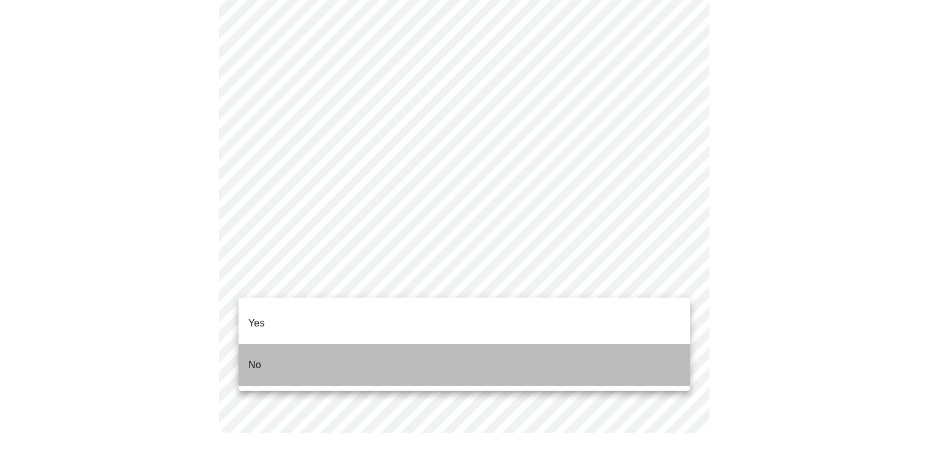
click at [268, 354] on li "No" at bounding box center [464, 366] width 451 height 42
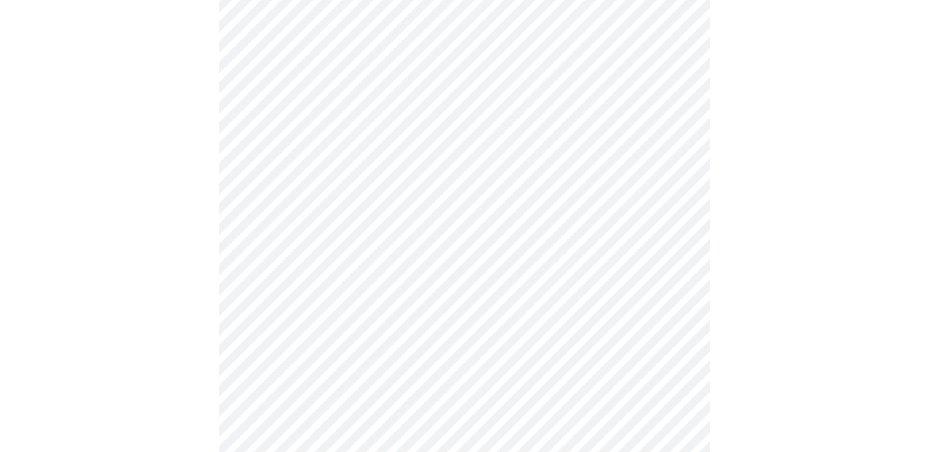
scroll to position [3188, 0]
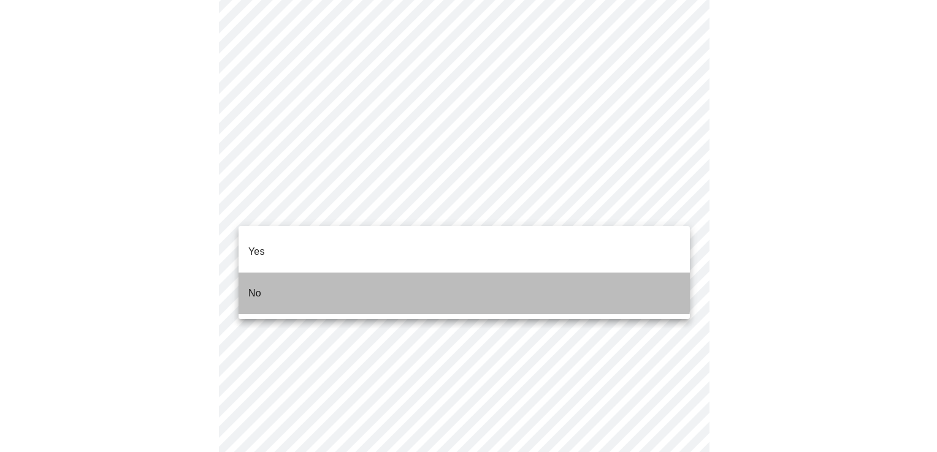
click at [275, 273] on li "No" at bounding box center [464, 294] width 451 height 42
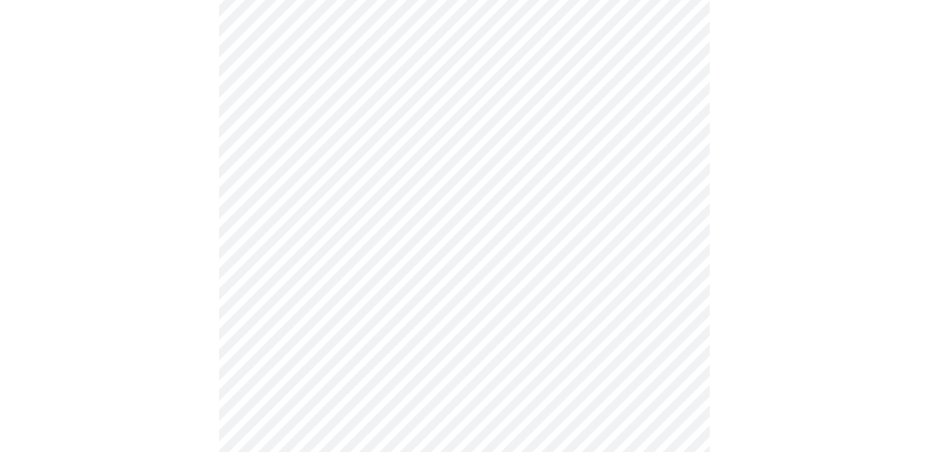
scroll to position [537, 0]
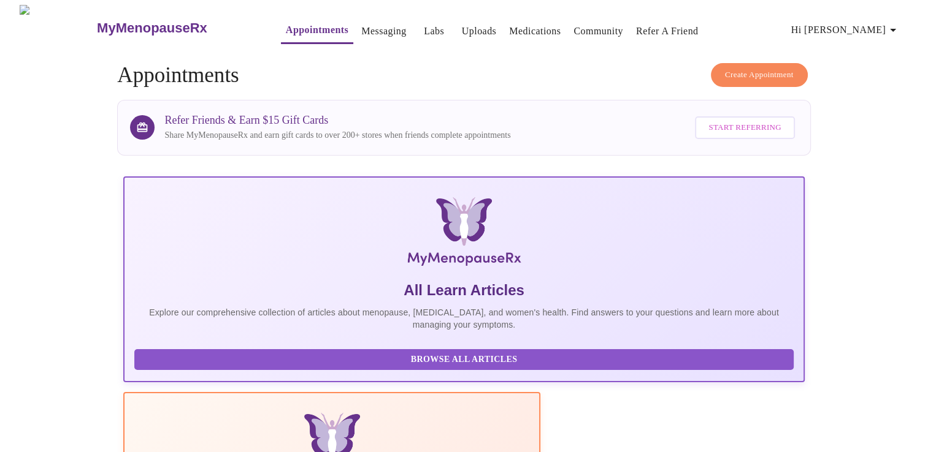
click at [361, 29] on link "Messaging" at bounding box center [383, 31] width 45 height 17
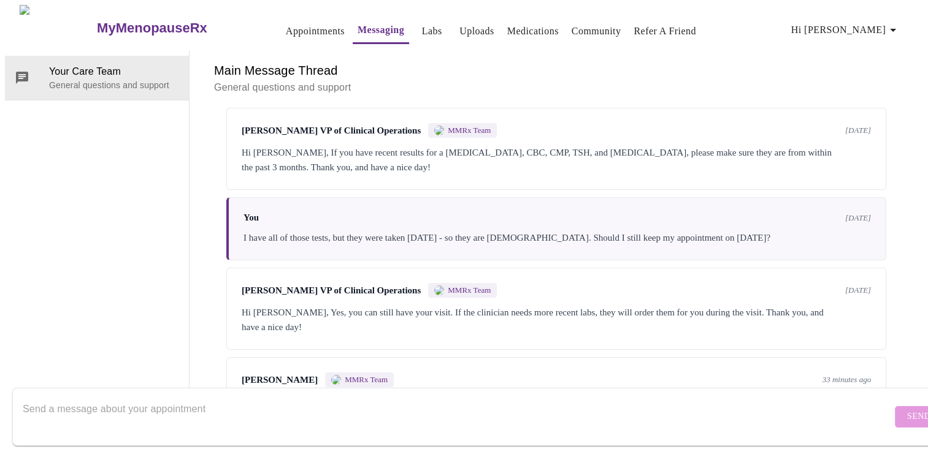
scroll to position [155, 0]
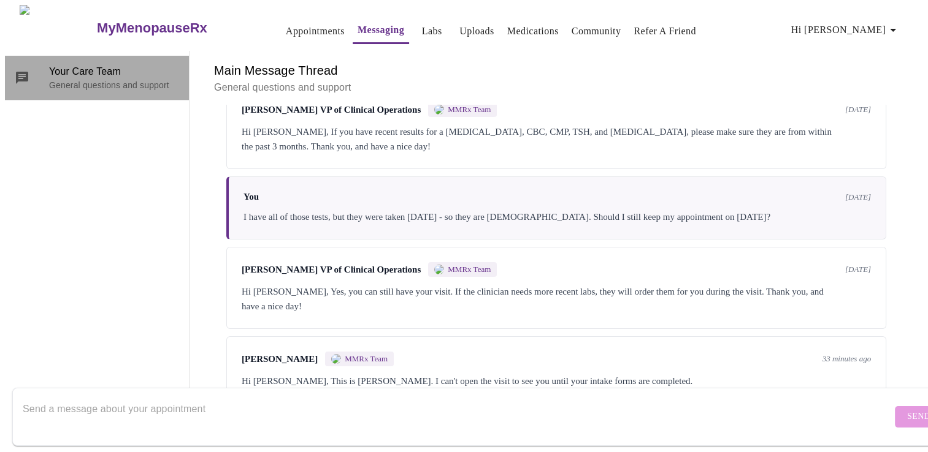
click at [94, 64] on span "Your Care Team" at bounding box center [114, 71] width 130 height 15
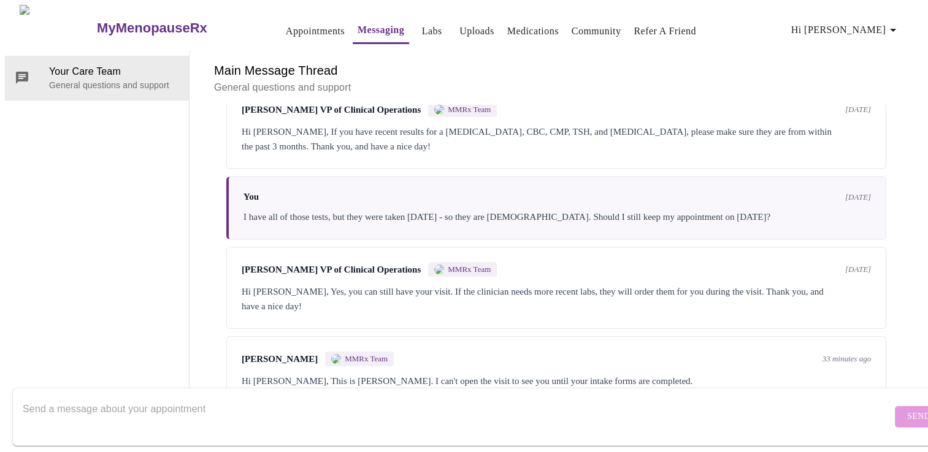
drag, startPoint x: 66, startPoint y: 403, endPoint x: 55, endPoint y: 399, distance: 11.8
click at [61, 403] on textarea "Send a message about your appointment" at bounding box center [457, 416] width 869 height 39
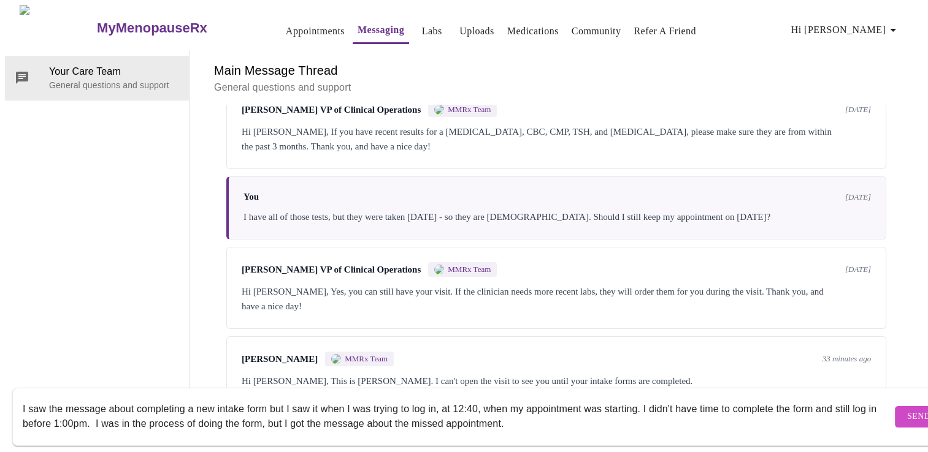
type textarea "I saw the message about completing a new intake form but I saw it when I was tr…"
click at [907, 410] on span "Send" at bounding box center [918, 417] width 23 height 15
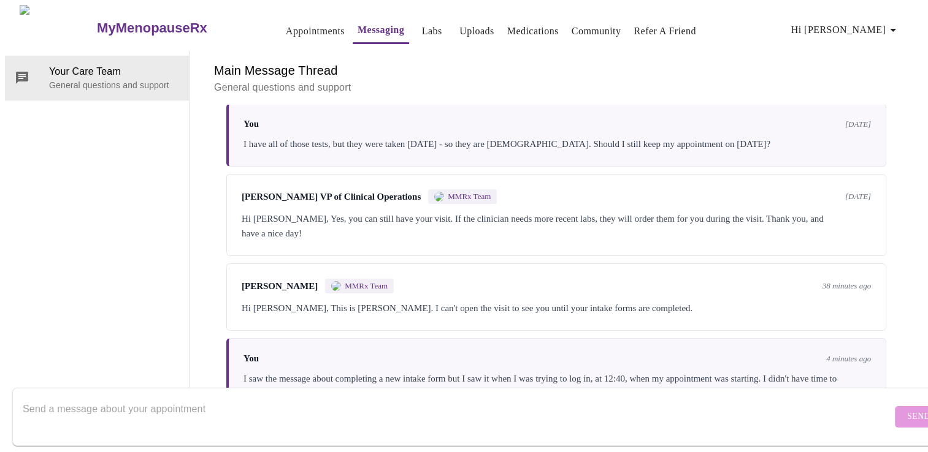
scroll to position [378, 0]
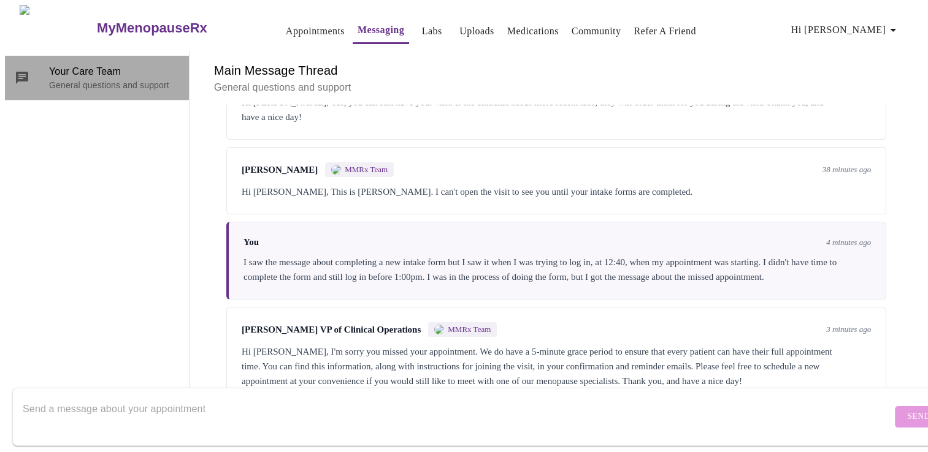
click at [29, 71] on div at bounding box center [32, 78] width 34 height 15
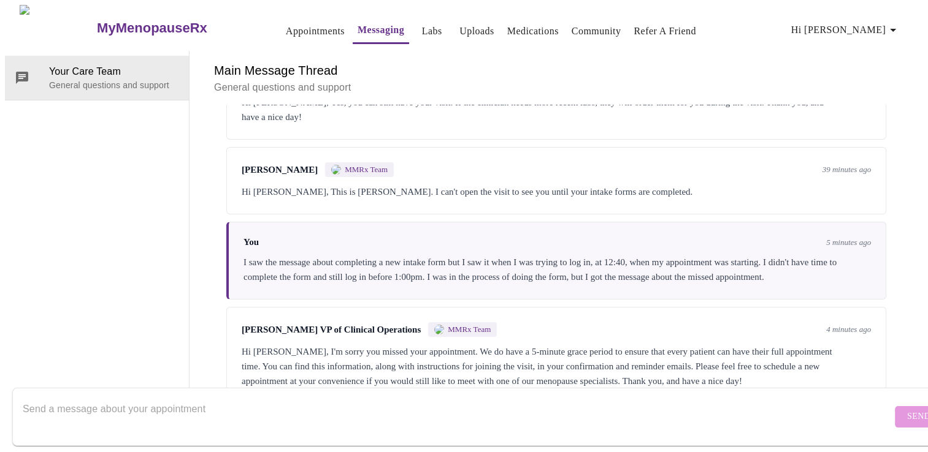
scroll to position [46, 0]
click at [140, 402] on textarea "Send a message about your appointment" at bounding box center [457, 416] width 869 height 39
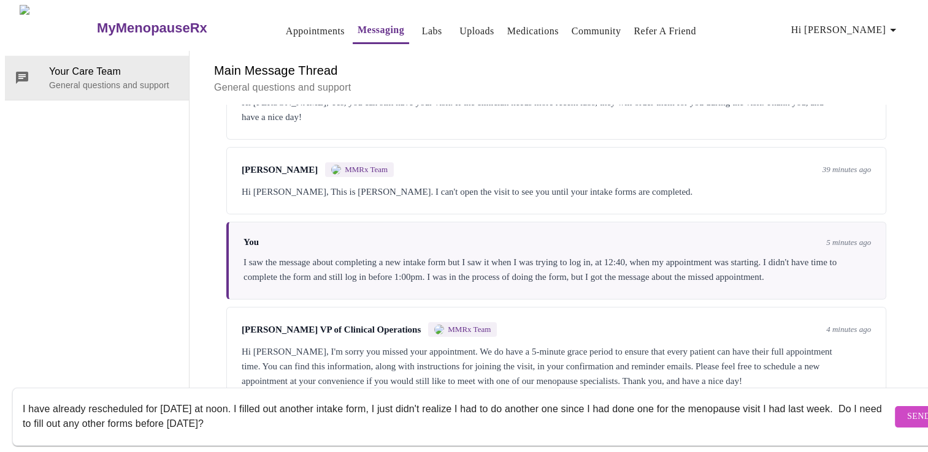
type textarea "I have already rescheduled for tomorrow at noon. I filled out another intake fo…"
click at [907, 410] on span "Send" at bounding box center [918, 417] width 23 height 15
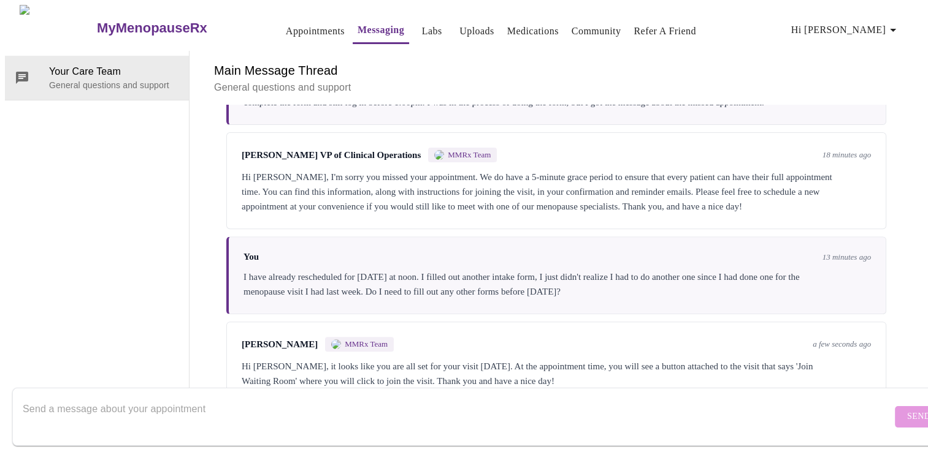
scroll to position [559, 0]
